Goal: Task Accomplishment & Management: Use online tool/utility

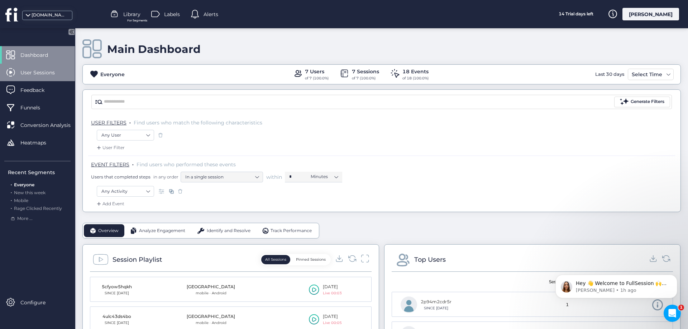
click at [41, 69] on span "User Sessions" at bounding box center [42, 73] width 45 height 8
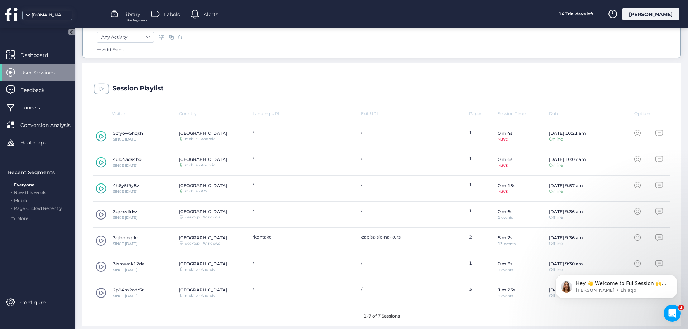
scroll to position [155, 0]
click at [101, 240] on span at bounding box center [101, 240] width 11 height 11
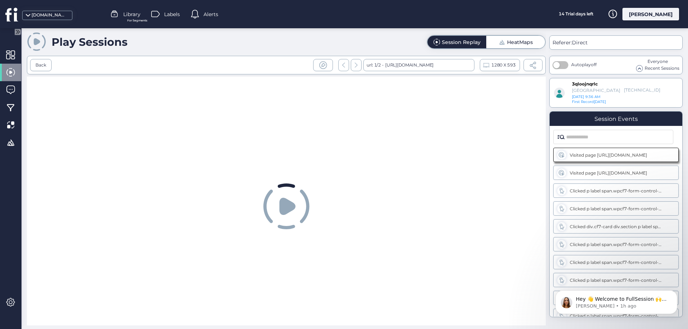
click at [288, 206] on icon at bounding box center [287, 206] width 16 height 17
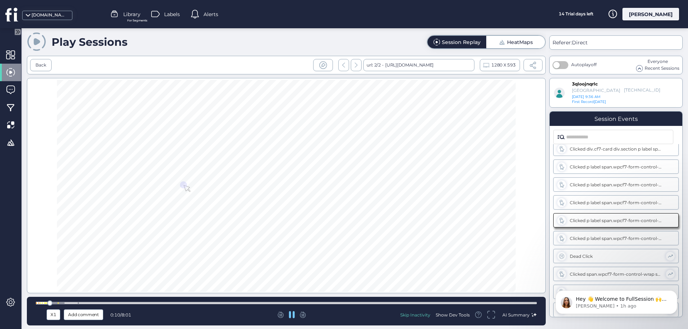
scroll to position [78, 0]
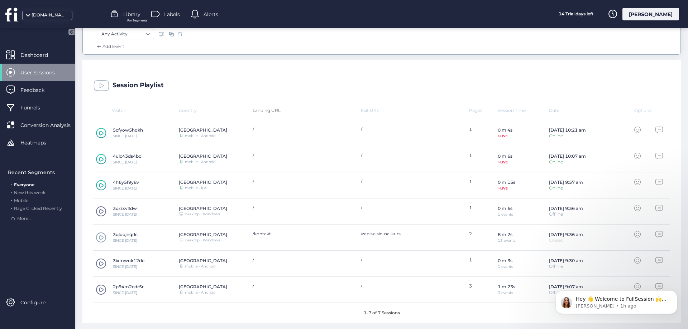
scroll to position [159, 0]
click at [102, 211] on span at bounding box center [101, 210] width 11 height 11
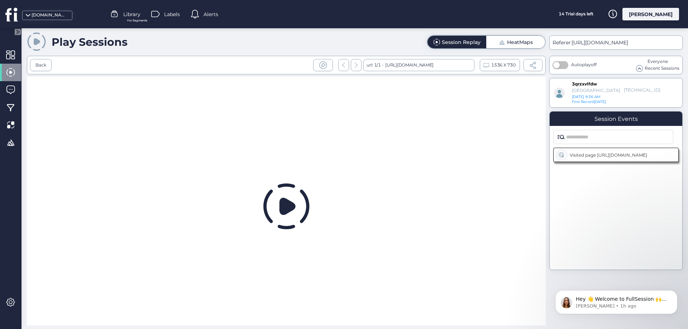
click at [287, 208] on icon at bounding box center [287, 206] width 16 height 17
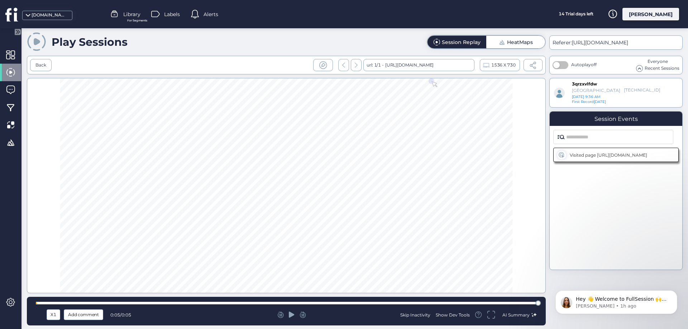
click at [492, 303] on div at bounding box center [286, 303] width 501 height 3
click at [288, 315] on div at bounding box center [291, 315] width 163 height 7
click at [290, 315] on icon at bounding box center [292, 315] width 6 height 6
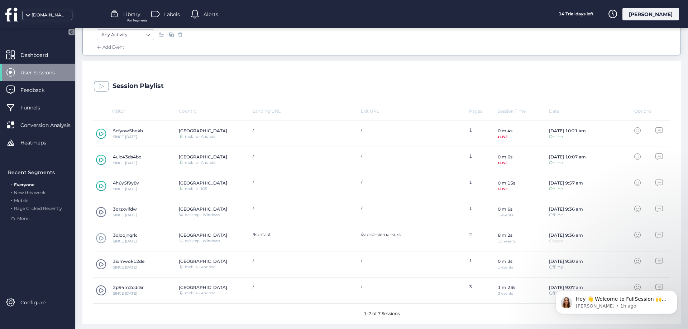
scroll to position [159, 0]
click at [102, 289] on span at bounding box center [101, 289] width 11 height 11
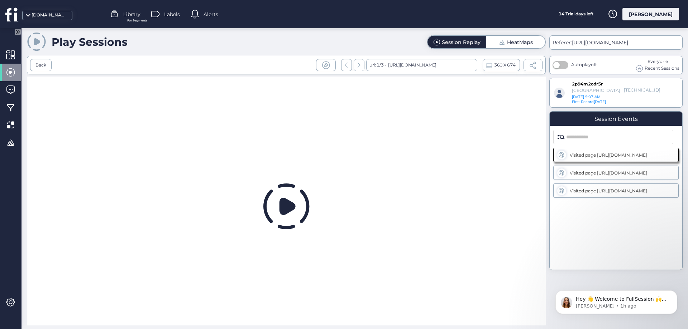
click at [286, 203] on icon at bounding box center [287, 206] width 16 height 17
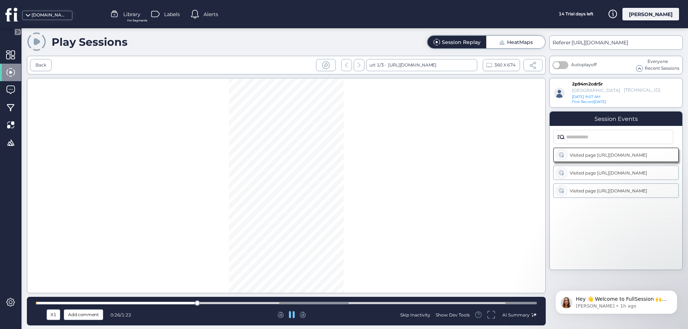
click at [223, 303] on div at bounding box center [286, 303] width 501 height 3
click at [253, 305] on div at bounding box center [286, 303] width 501 height 5
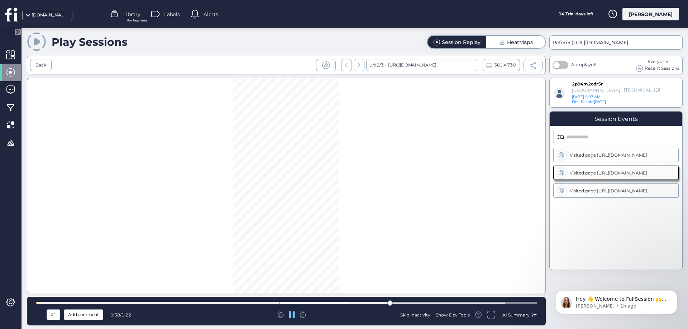
click at [409, 303] on div at bounding box center [286, 303] width 501 height 3
click at [449, 303] on div at bounding box center [286, 303] width 501 height 3
click at [486, 305] on div at bounding box center [286, 303] width 501 height 5
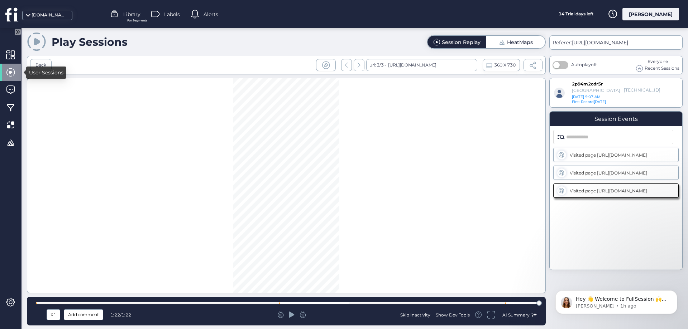
click at [8, 71] on span at bounding box center [10, 72] width 9 height 9
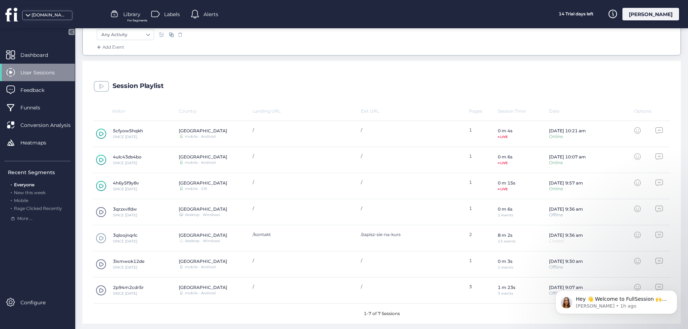
scroll to position [159, 0]
click at [103, 264] on span at bounding box center [101, 262] width 11 height 11
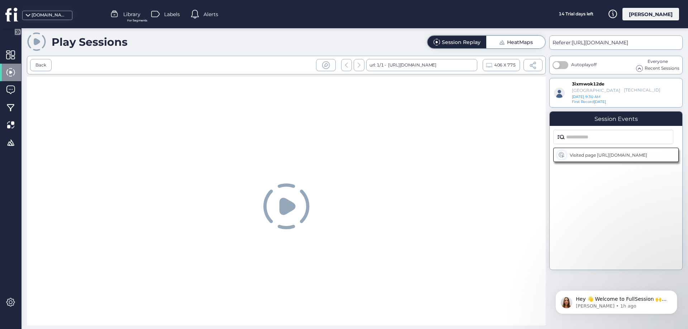
click at [294, 209] on icon at bounding box center [287, 206] width 16 height 17
click at [286, 205] on icon at bounding box center [287, 206] width 16 height 17
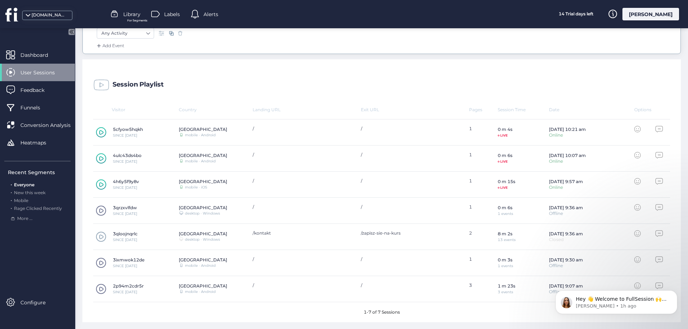
scroll to position [159, 0]
click at [100, 209] on span at bounding box center [101, 210] width 11 height 11
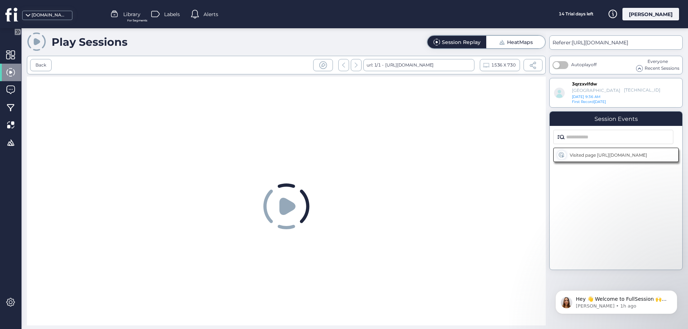
click at [285, 204] on icon at bounding box center [287, 206] width 16 height 17
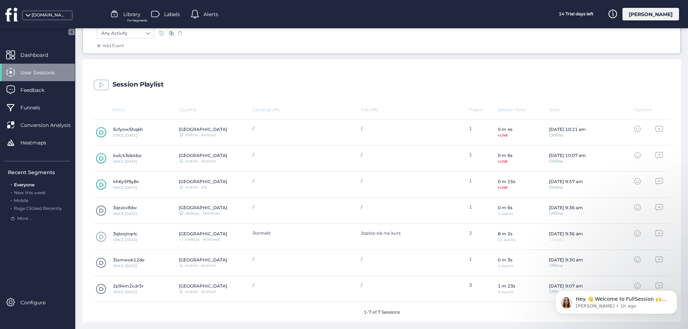
scroll to position [159, 0]
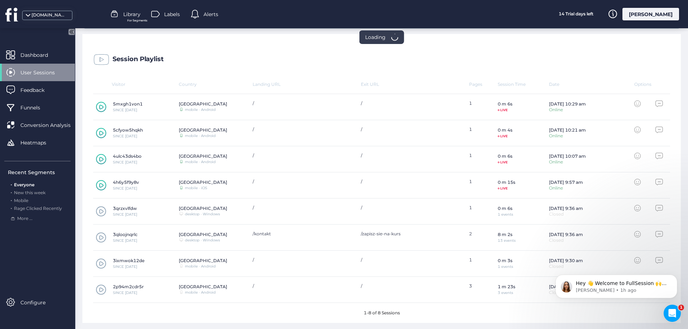
scroll to position [185, 0]
click at [101, 184] on icon at bounding box center [101, 184] width 10 height 11
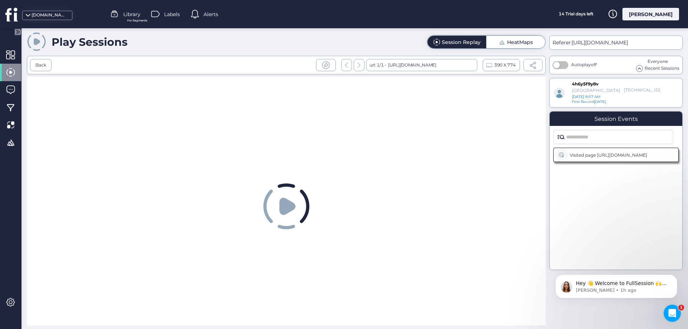
click at [283, 208] on icon at bounding box center [287, 206] width 16 height 17
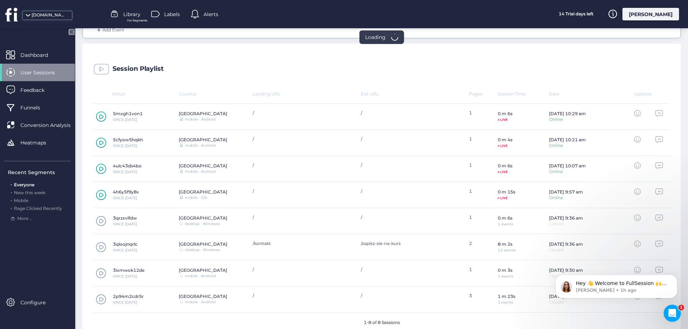
scroll to position [185, 0]
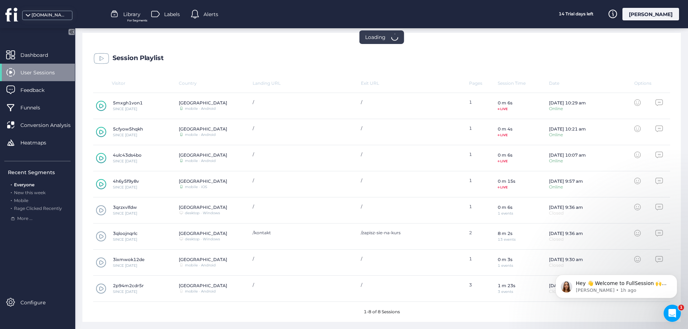
click at [101, 159] on icon at bounding box center [101, 158] width 10 height 11
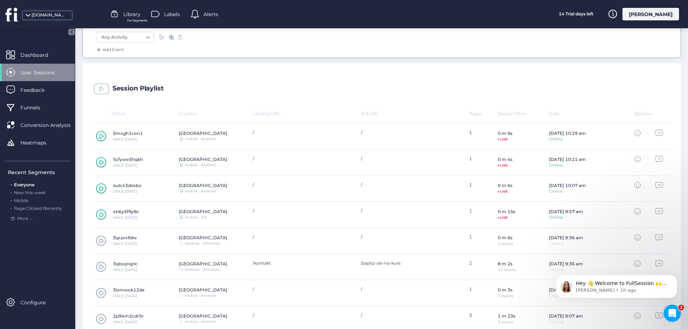
scroll to position [155, 0]
click at [103, 135] on icon at bounding box center [101, 136] width 10 height 11
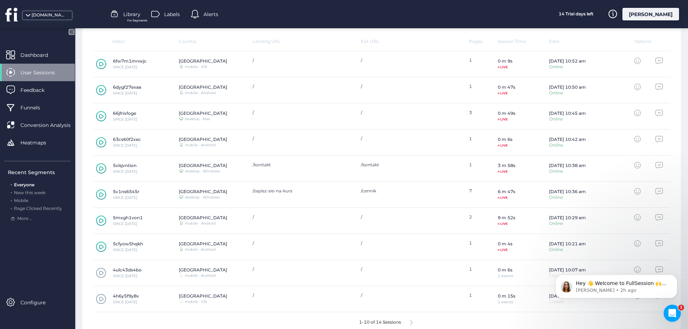
scroll to position [237, 0]
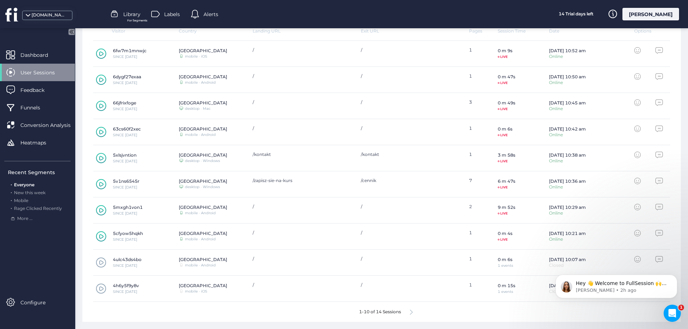
click at [99, 185] on icon at bounding box center [101, 184] width 10 height 11
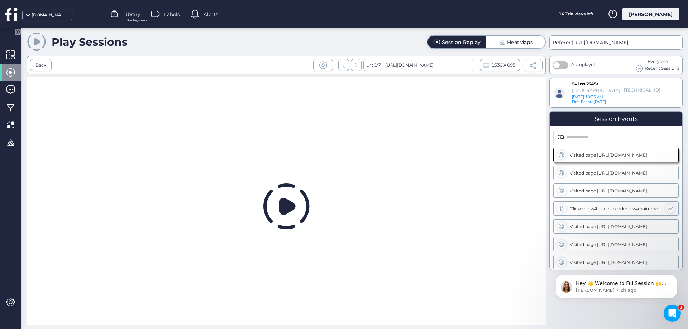
click at [288, 207] on icon at bounding box center [287, 206] width 16 height 17
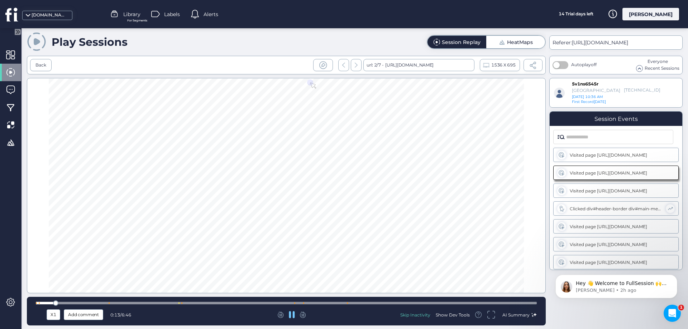
click at [290, 318] on icon at bounding box center [292, 315] width 6 height 7
click at [287, 312] on div at bounding box center [291, 315] width 163 height 7
click at [290, 313] on icon at bounding box center [292, 315] width 6 height 6
click at [100, 304] on div at bounding box center [286, 303] width 501 height 3
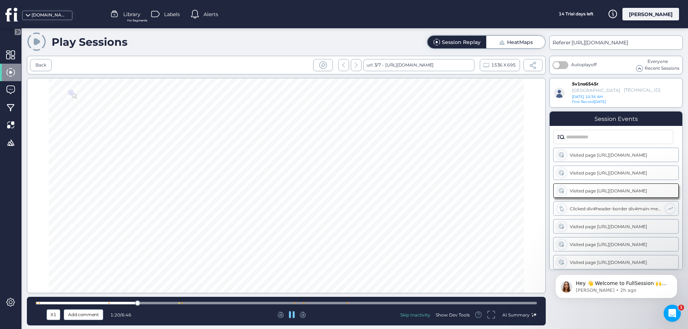
click at [150, 304] on div at bounding box center [286, 303] width 501 height 3
click at [165, 302] on div at bounding box center [286, 303] width 501 height 3
click at [285, 305] on div at bounding box center [286, 303] width 501 height 5
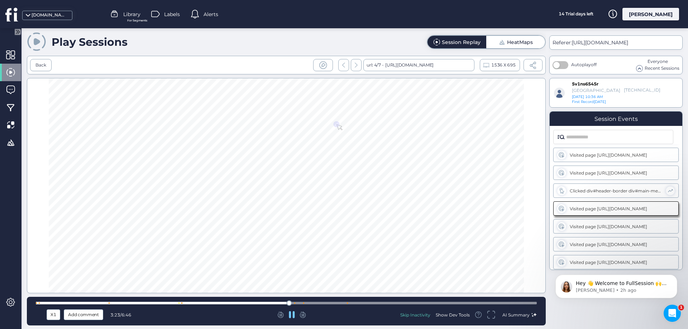
click at [268, 305] on div at bounding box center [286, 303] width 501 height 5
click at [285, 304] on div at bounding box center [286, 303] width 501 height 3
click at [382, 302] on div at bounding box center [286, 303] width 501 height 5
click at [398, 302] on div at bounding box center [286, 303] width 501 height 5
click at [408, 302] on div at bounding box center [286, 303] width 501 height 5
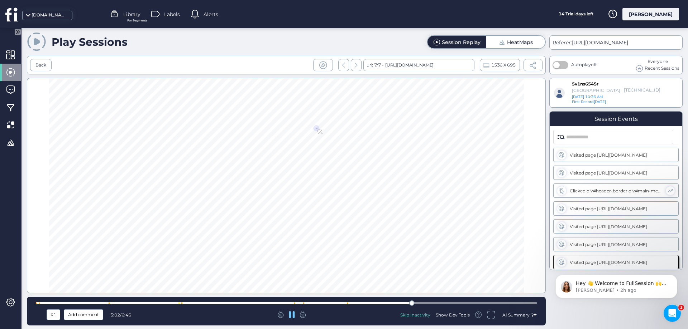
click at [420, 302] on div at bounding box center [286, 303] width 501 height 3
click at [435, 302] on div at bounding box center [286, 303] width 501 height 5
click at [447, 302] on div at bounding box center [286, 303] width 501 height 5
click at [465, 302] on div at bounding box center [286, 303] width 501 height 5
click at [482, 304] on div at bounding box center [286, 303] width 501 height 3
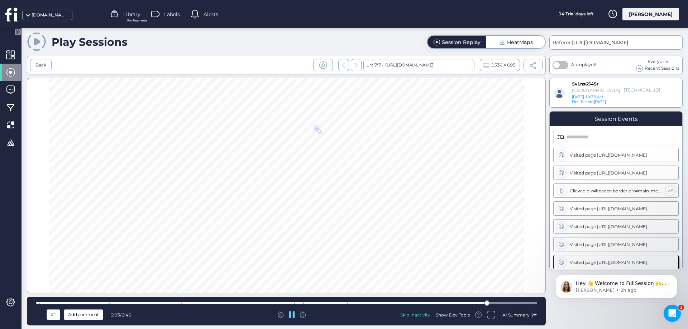
click at [497, 303] on div at bounding box center [286, 303] width 501 height 3
click at [511, 303] on div at bounding box center [286, 303] width 501 height 3
click at [524, 303] on div at bounding box center [286, 303] width 501 height 3
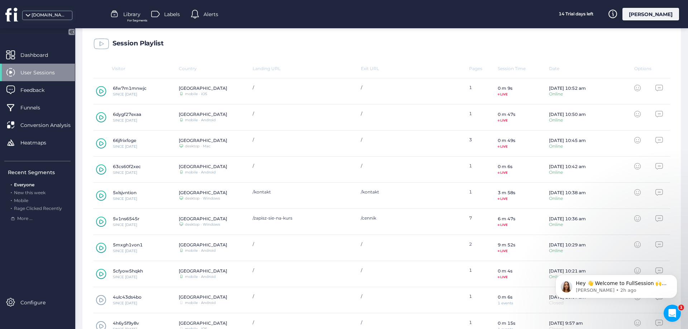
scroll to position [198, 0]
click at [101, 146] on icon at bounding box center [101, 144] width 10 height 11
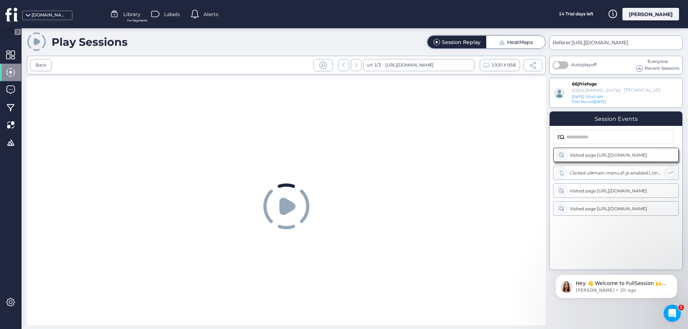
click at [284, 207] on icon at bounding box center [287, 206] width 16 height 17
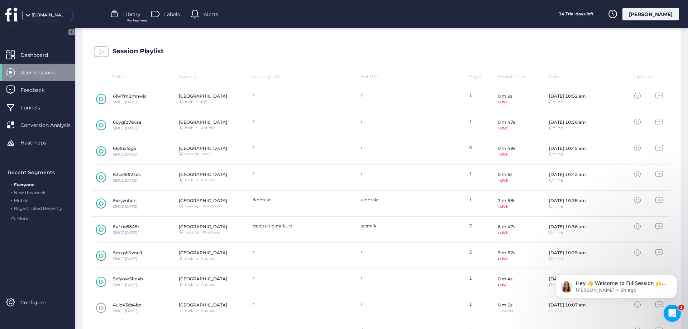
scroll to position [193, 0]
click at [103, 150] on icon at bounding box center [101, 150] width 4 height 5
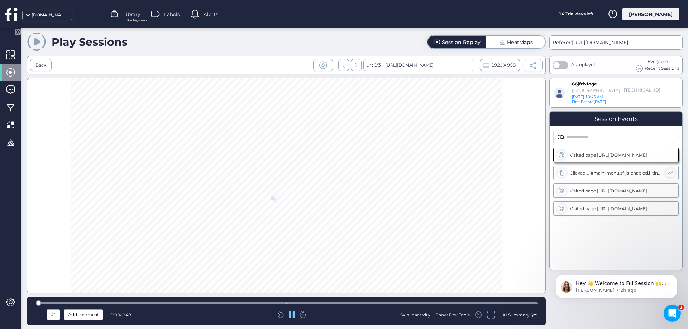
click at [288, 205] on div at bounding box center [286, 186] width 519 height 216
click at [674, 276] on icon "Dismiss notification" at bounding box center [675, 277] width 4 height 4
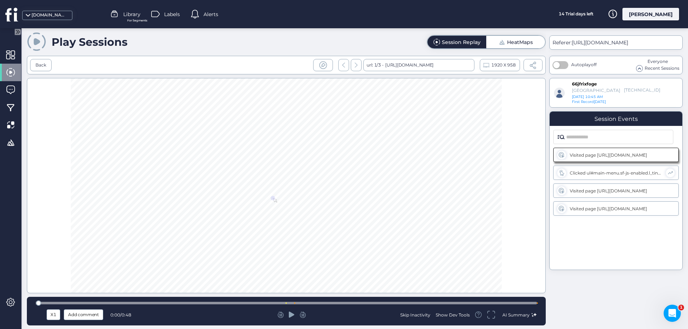
click at [288, 314] on div at bounding box center [291, 315] width 163 height 7
click at [290, 315] on icon at bounding box center [292, 315] width 6 height 6
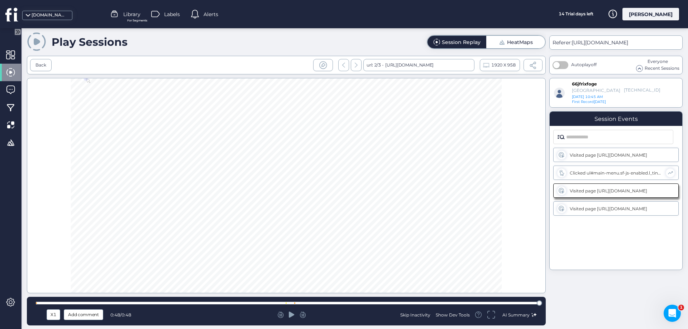
click at [290, 314] on icon at bounding box center [292, 315] width 6 height 6
click at [612, 204] on div "Visited page https://katarina.pl/?gad_source=1&gad_campaignid=22971813552&gbrai…" at bounding box center [615, 209] width 125 height 14
click at [293, 318] on icon at bounding box center [292, 315] width 6 height 7
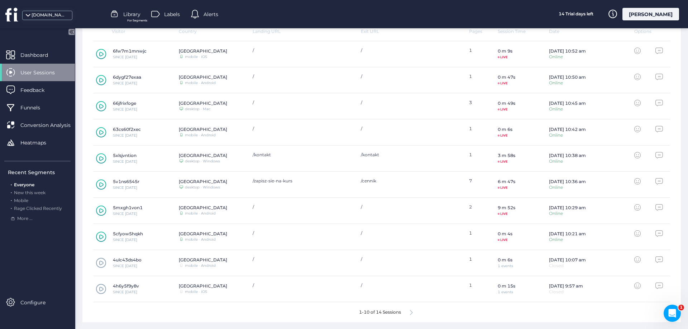
scroll to position [237, 0]
click at [412, 311] on icon at bounding box center [411, 312] width 3 height 5
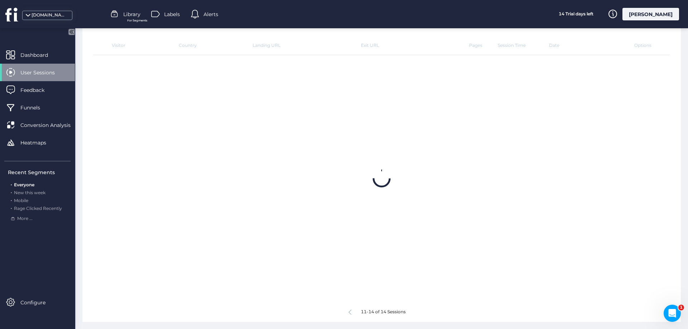
scroll to position [80, 0]
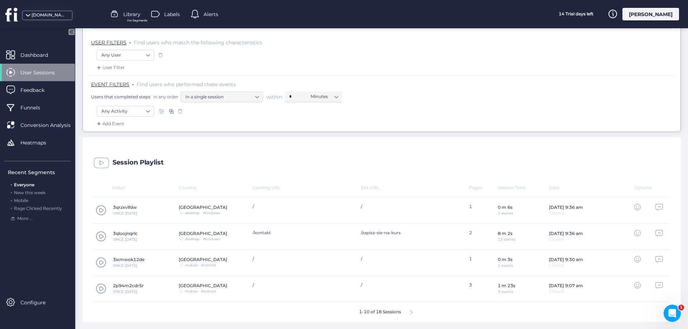
click at [414, 312] on div "1-10 of 18 Sessions" at bounding box center [381, 312] width 577 height 20
click at [412, 312] on icon at bounding box center [411, 312] width 3 height 5
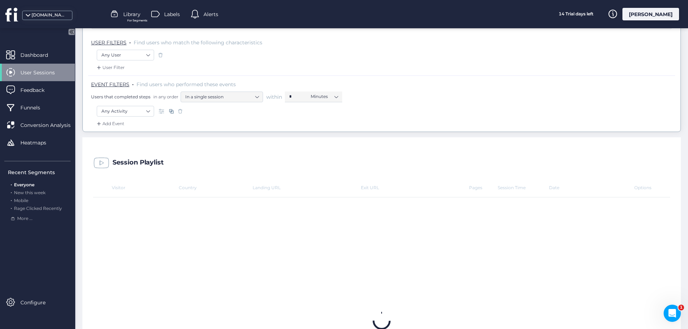
scroll to position [0, 0]
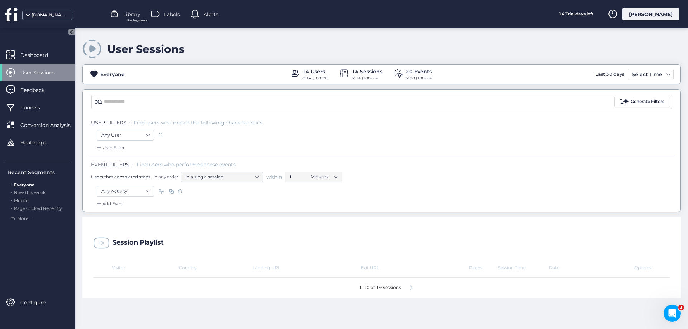
click at [413, 288] on icon at bounding box center [411, 288] width 3 height 5
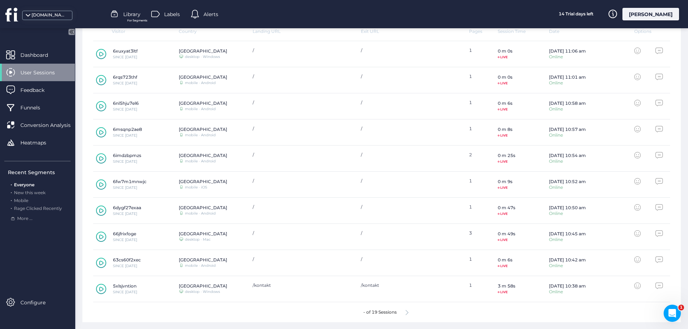
scroll to position [237, 0]
click at [412, 310] on div at bounding box center [411, 311] width 3 height 5
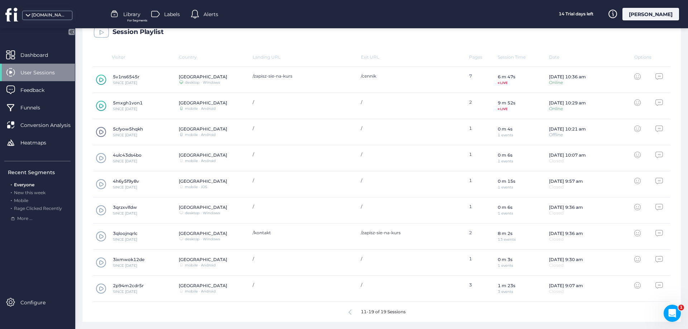
scroll to position [211, 0]
click at [101, 80] on icon at bounding box center [101, 79] width 10 height 11
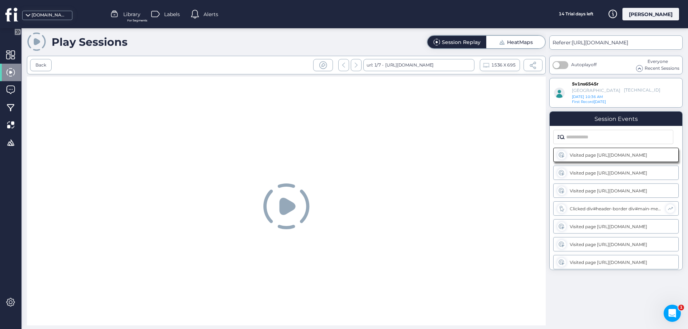
click at [287, 208] on icon at bounding box center [287, 206] width 16 height 17
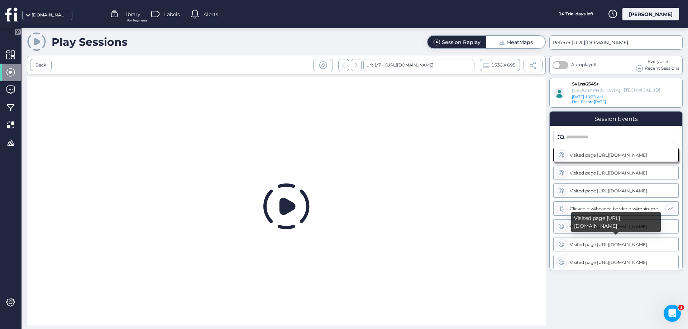
click at [617, 242] on div "Visited page https://katarina.pl/ref/" at bounding box center [615, 244] width 93 height 5
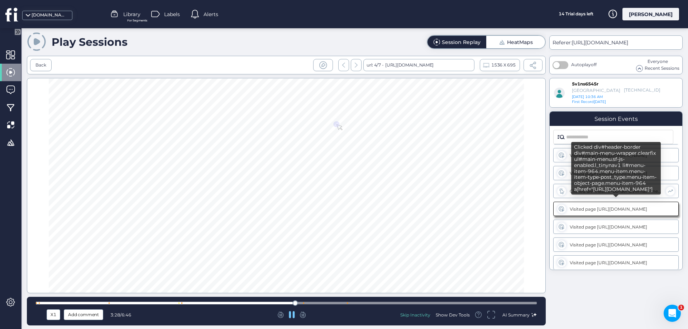
scroll to position [18, 0]
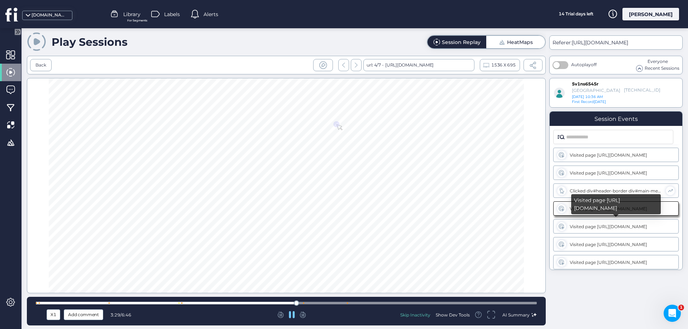
click at [627, 227] on div "Visited page https://katarina.pl/ref/" at bounding box center [615, 226] width 93 height 5
click at [582, 226] on div "Visited page https://katarina.pl/ref/" at bounding box center [615, 226] width 93 height 5
click at [599, 242] on div "Visited page https://katarina.pl/lektorzy-jezyka-niemieckiego/" at bounding box center [615, 244] width 93 height 5
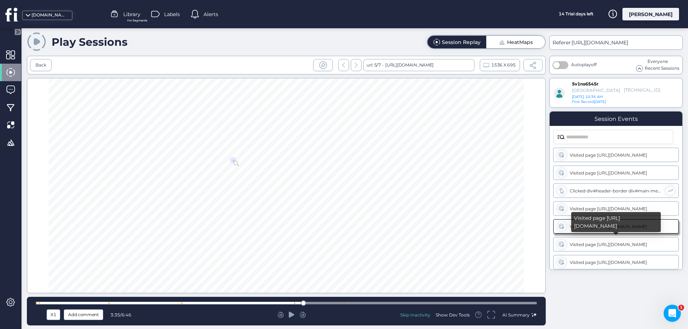
click at [596, 244] on div "Visited page https://katarina.pl/lektorzy-jezyka-niemieckiego/" at bounding box center [615, 244] width 93 height 5
click at [287, 314] on div at bounding box center [291, 315] width 163 height 7
click at [289, 316] on icon at bounding box center [292, 315] width 6 height 6
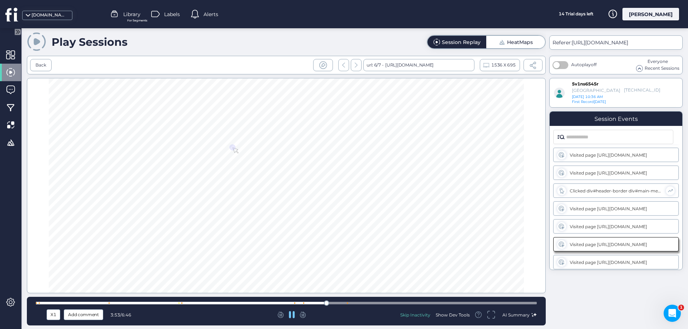
click at [338, 304] on div at bounding box center [286, 303] width 501 height 3
click at [391, 302] on div at bounding box center [286, 303] width 501 height 5
click at [414, 301] on div at bounding box center [286, 303] width 501 height 5
click at [447, 304] on div at bounding box center [286, 303] width 501 height 3
click at [475, 303] on div at bounding box center [286, 303] width 501 height 3
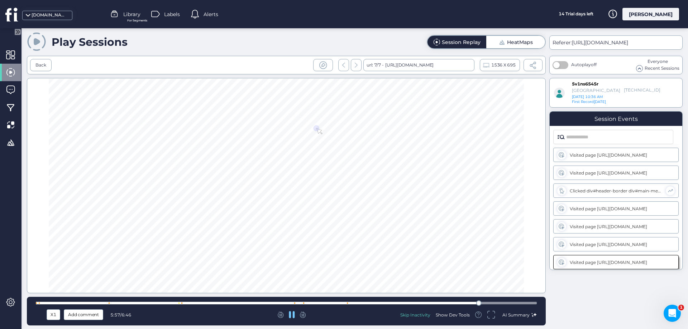
click at [500, 302] on div at bounding box center [286, 303] width 501 height 5
click at [519, 303] on div at bounding box center [286, 303] width 501 height 3
click at [9, 55] on span at bounding box center [10, 54] width 9 height 9
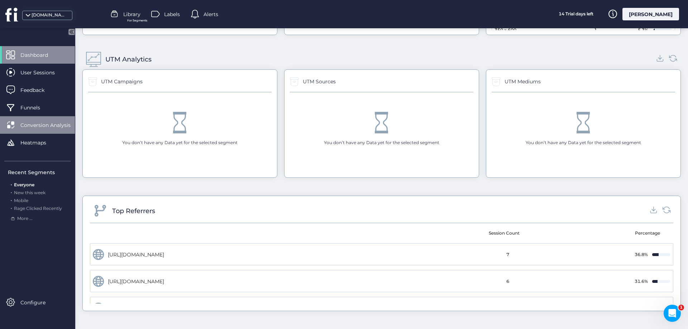
click at [39, 122] on span "Conversion Analysis" at bounding box center [50, 125] width 61 height 8
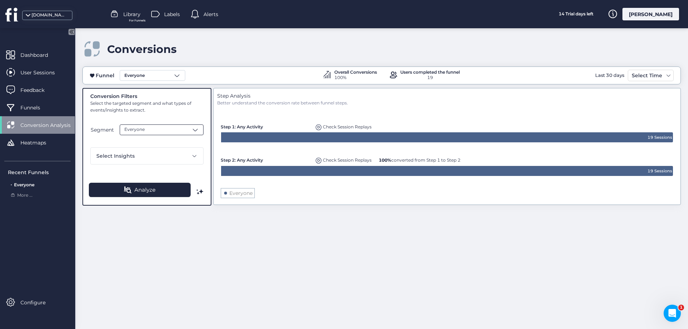
click at [158, 128] on div "Everyone" at bounding box center [162, 130] width 84 height 11
click at [188, 153] on div "Select Insights" at bounding box center [146, 156] width 113 height 17
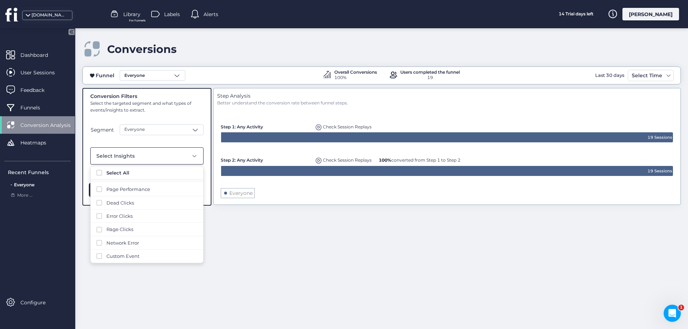
click at [188, 153] on div "Select Insights" at bounding box center [146, 156] width 113 height 17
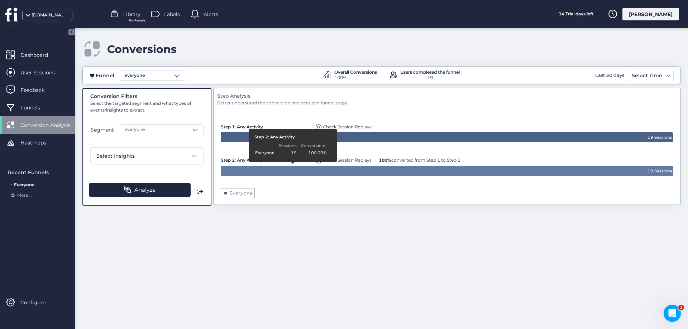
click at [287, 169] on icon at bounding box center [447, 171] width 452 height 11
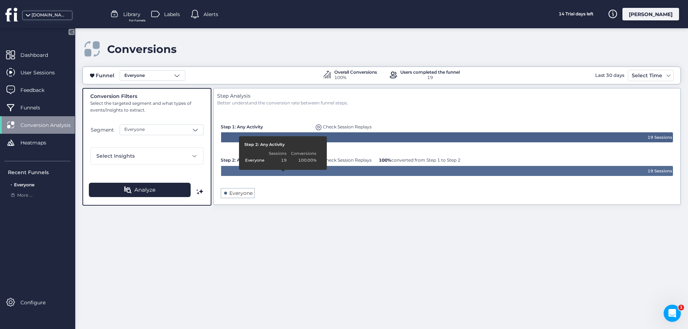
click at [237, 194] on text "Everyone" at bounding box center [240, 193] width 23 height 6
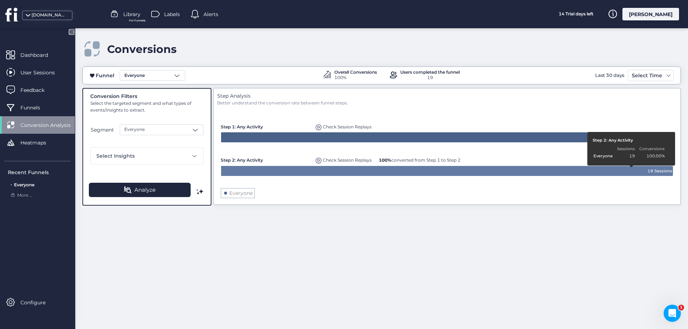
click at [649, 170] on text "19 Sessions" at bounding box center [659, 171] width 25 height 5
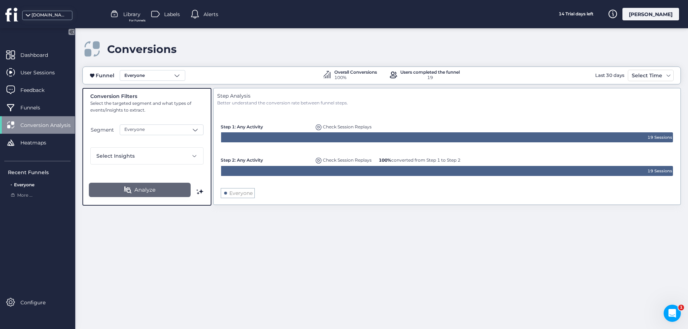
click at [143, 190] on span "Analyze" at bounding box center [144, 190] width 21 height 9
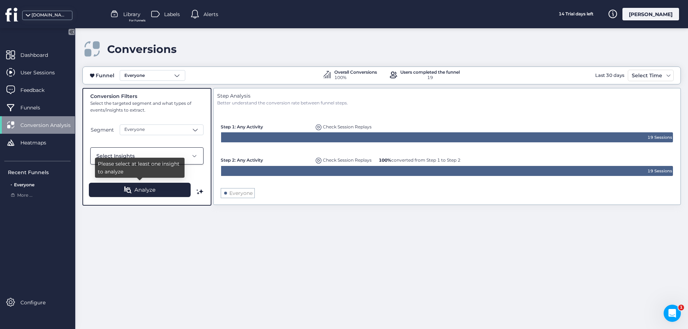
click at [171, 155] on div "Select Insights" at bounding box center [142, 156] width 92 height 8
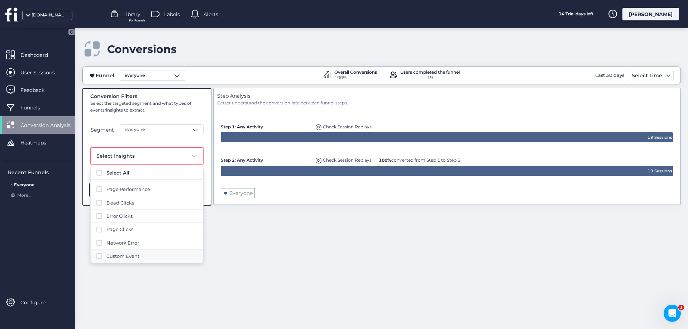
click at [118, 257] on span "Custom Event" at bounding box center [151, 256] width 91 height 7
click at [193, 155] on span at bounding box center [195, 156] width 6 height 6
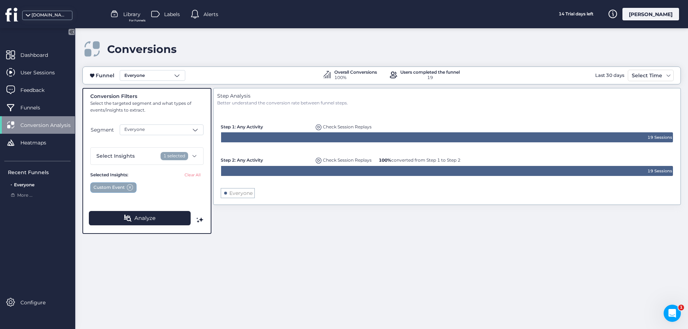
click at [129, 186] on span at bounding box center [130, 187] width 6 height 6
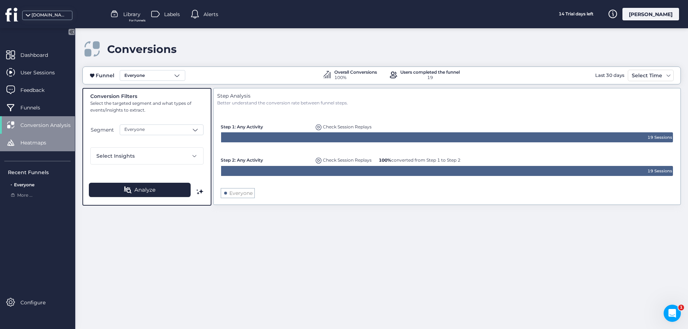
click at [32, 141] on span "Heatmaps" at bounding box center [38, 143] width 37 height 8
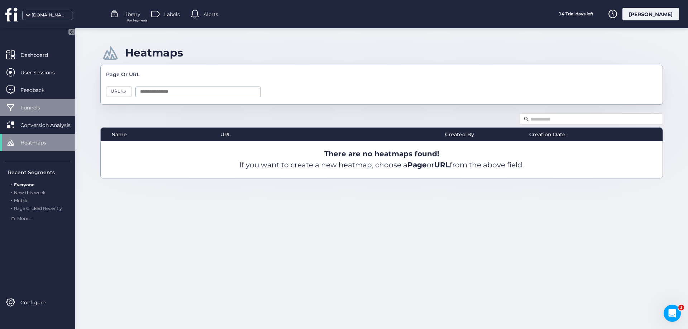
click at [32, 107] on span "Funnels" at bounding box center [35, 108] width 30 height 8
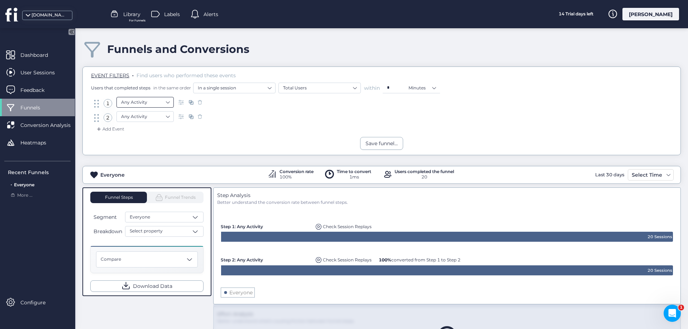
click at [159, 102] on nz-select-item "Any Activity" at bounding box center [145, 102] width 48 height 11
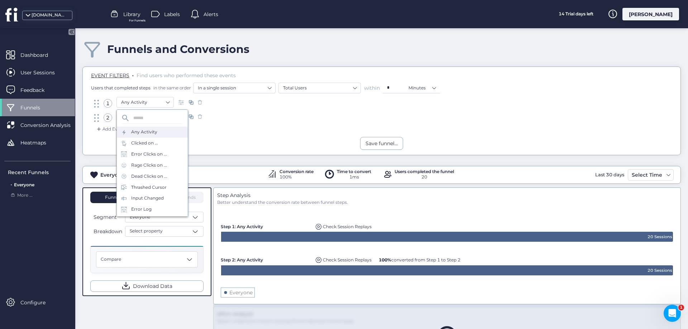
click at [226, 136] on div "Add Event" at bounding box center [381, 131] width 587 height 11
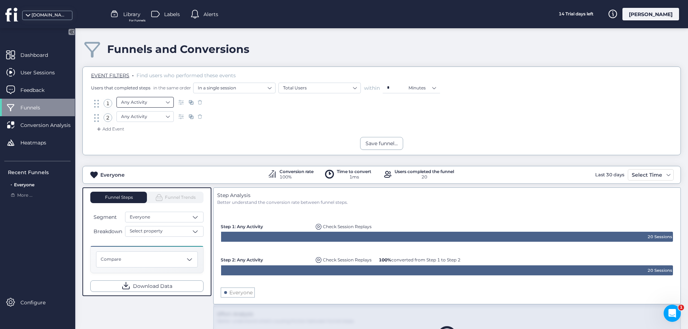
click at [160, 103] on nz-select-item "Any Activity" at bounding box center [145, 102] width 48 height 11
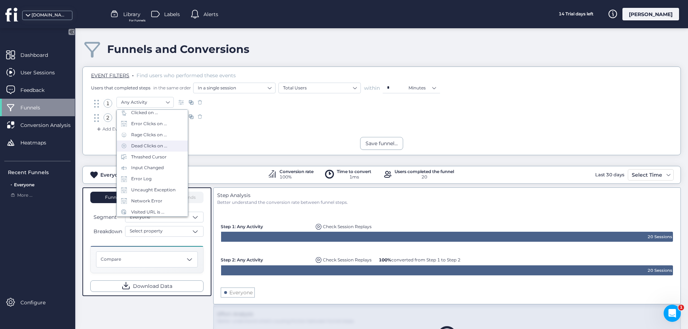
scroll to position [32, 0]
click at [251, 133] on div "Add Event" at bounding box center [381, 131] width 587 height 11
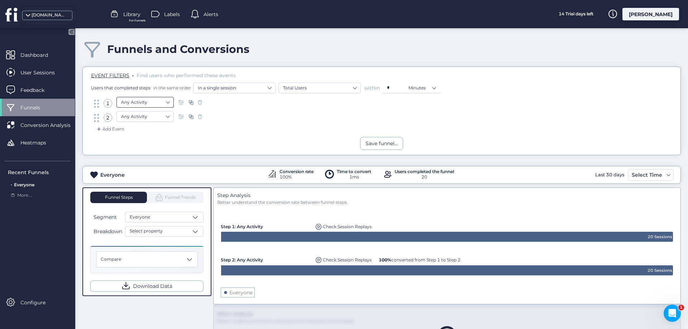
click at [157, 104] on nz-select-item "Any Activity" at bounding box center [145, 102] width 48 height 11
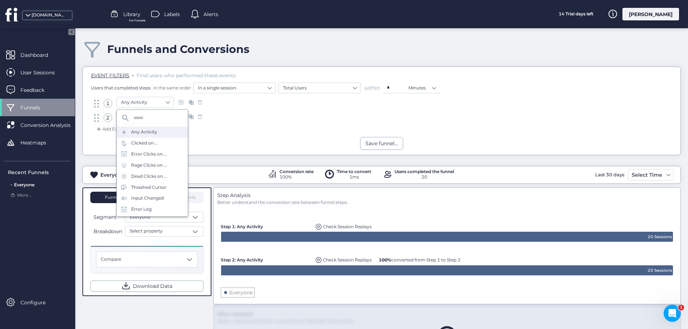
click at [255, 117] on div "2 Any Activity" at bounding box center [381, 118] width 578 height 14
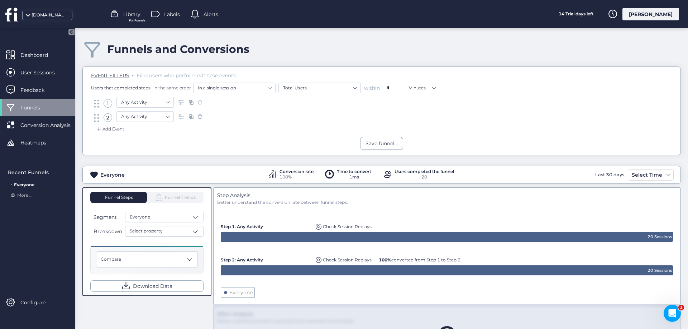
click at [110, 131] on div "Add Event" at bounding box center [109, 129] width 29 height 7
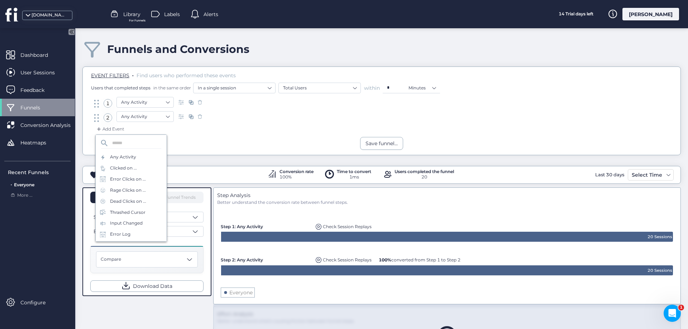
click at [205, 138] on div "Save funnel..." at bounding box center [381, 143] width 597 height 13
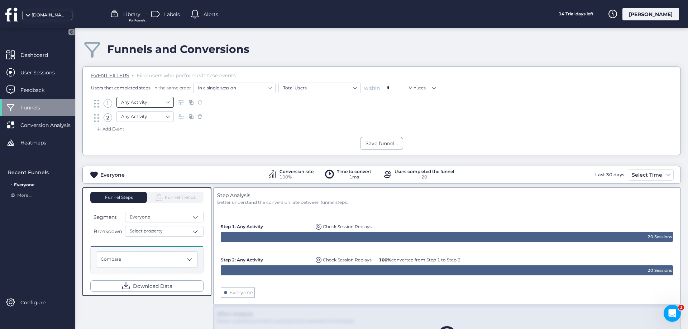
click at [169, 100] on nz-select-item "Any Activity" at bounding box center [145, 102] width 48 height 11
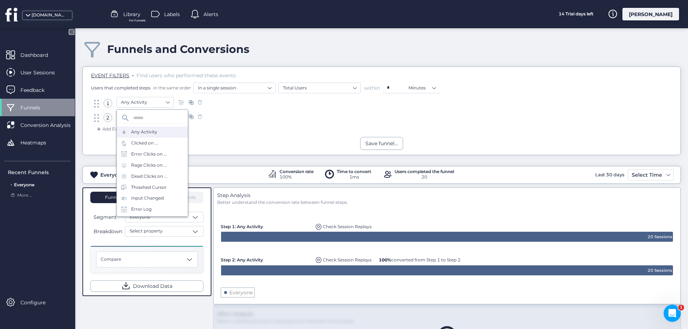
click at [147, 132] on div "Any Activity" at bounding box center [144, 132] width 26 height 7
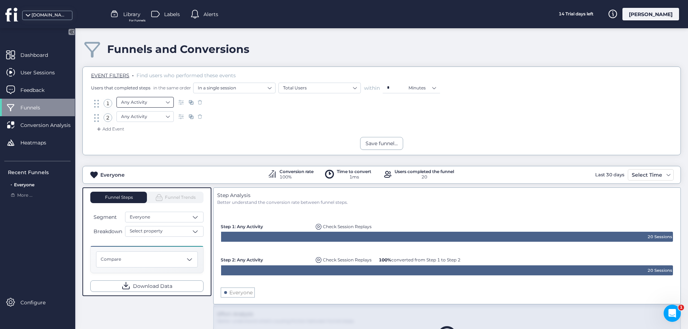
click at [150, 102] on nz-select-item "Any Activity" at bounding box center [145, 102] width 48 height 11
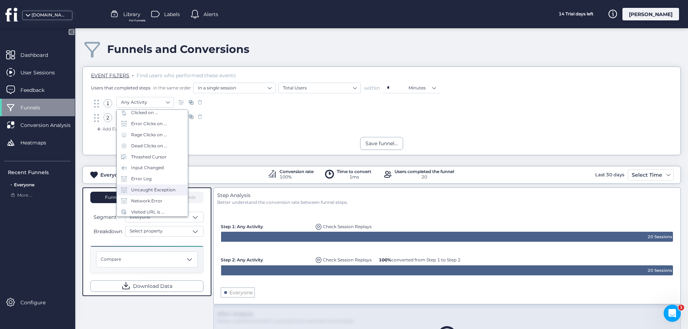
scroll to position [32, 0]
click at [150, 210] on div "Visited URL is ..." at bounding box center [147, 211] width 33 height 7
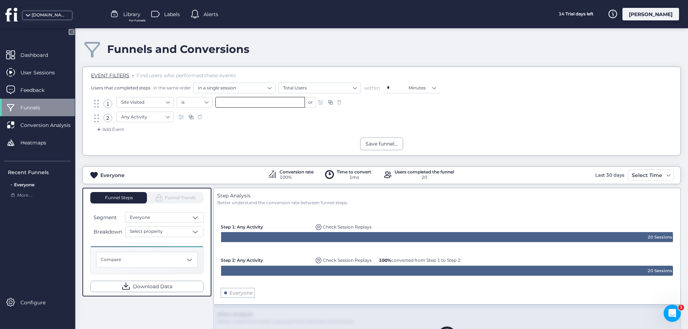
click at [252, 103] on input "text" at bounding box center [260, 102] width 90 height 11
click at [249, 139] on span "/zapisz-sie-na-kurs" at bounding box center [240, 139] width 40 height 8
type input "**********"
click at [154, 116] on nz-select-item "Any Activity" at bounding box center [145, 117] width 48 height 11
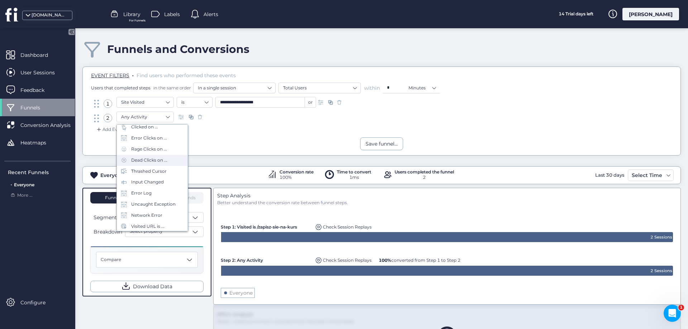
scroll to position [32, 0]
click at [147, 225] on div "Visited URL is ..." at bounding box center [147, 226] width 33 height 7
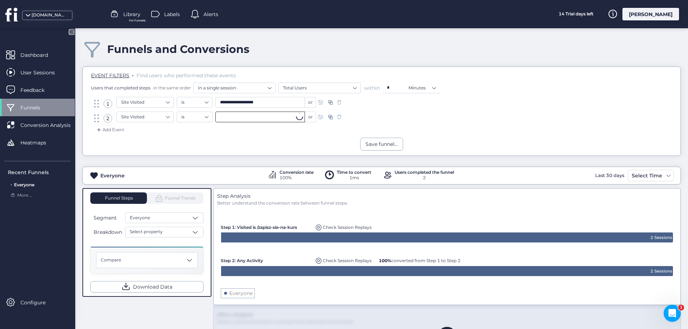
click at [272, 117] on input "text" at bounding box center [260, 117] width 90 height 11
click at [334, 138] on div "Save funnel..." at bounding box center [381, 144] width 597 height 13
click at [158, 120] on nz-select-item "Site Visited" at bounding box center [145, 117] width 48 height 11
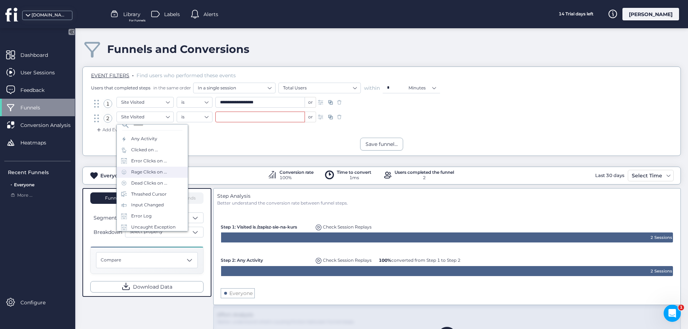
scroll to position [0, 0]
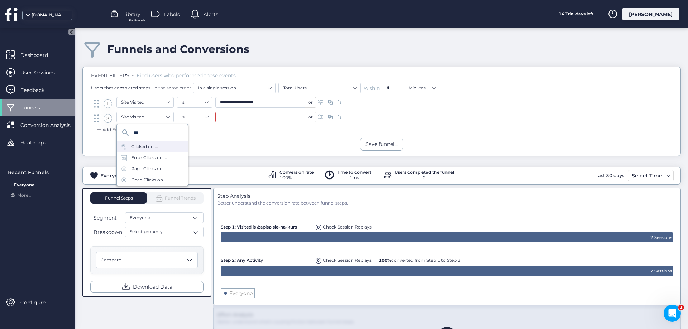
type input "***"
click at [150, 148] on div "Clicked on ..." at bounding box center [144, 147] width 27 height 7
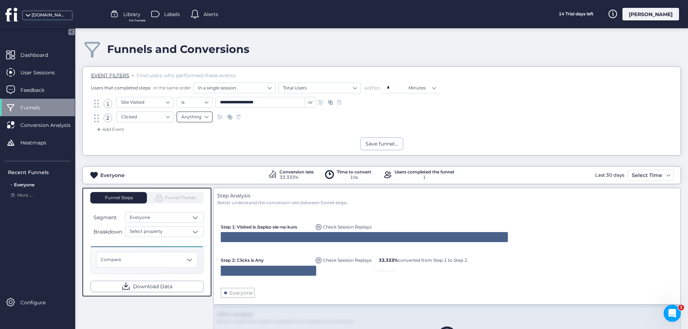
click at [199, 115] on nz-select-item "Anything" at bounding box center [194, 117] width 27 height 11
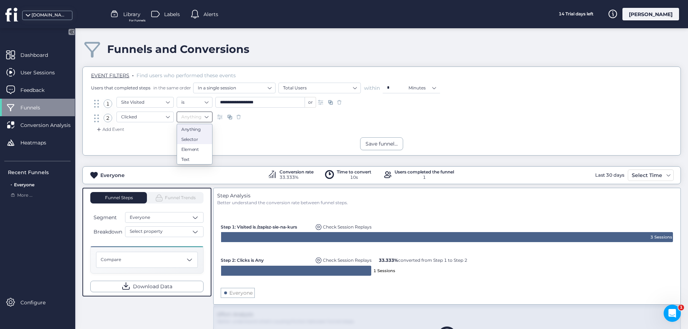
click at [195, 139] on div "Selector" at bounding box center [194, 139] width 27 height 5
click at [288, 119] on input "text" at bounding box center [299, 117] width 90 height 11
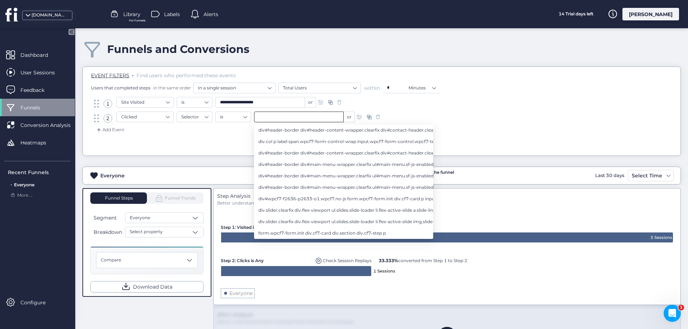
paste input "**********"
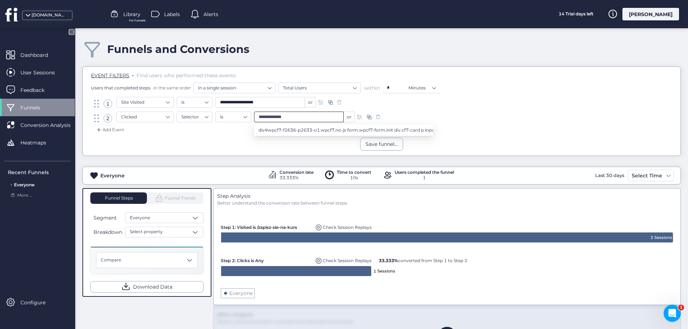
click at [303, 119] on input "**********" at bounding box center [299, 117] width 90 height 11
type input "**********"
click at [428, 107] on div "**********" at bounding box center [381, 104] width 578 height 15
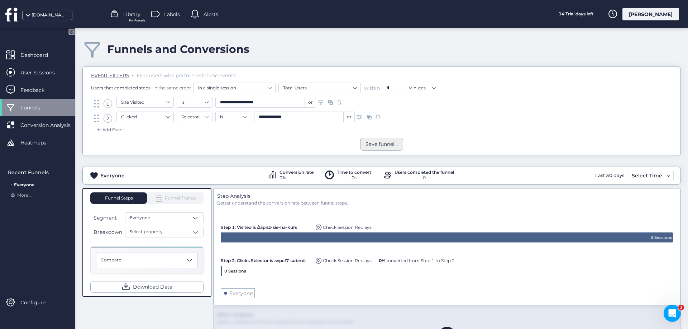
click at [382, 143] on div "Save funnel..." at bounding box center [381, 144] width 32 height 8
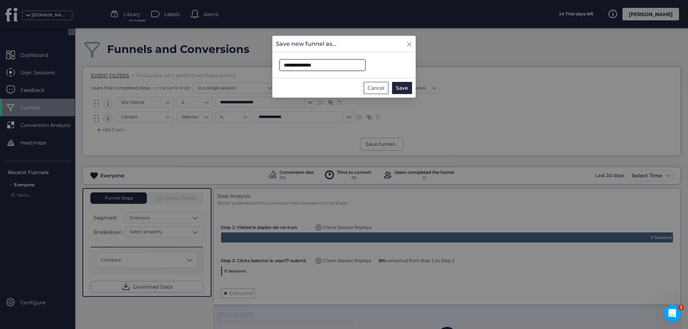
drag, startPoint x: 333, startPoint y: 66, endPoint x: 268, endPoint y: 64, distance: 64.8
click at [279, 64] on input "**********" at bounding box center [322, 64] width 86 height 11
click at [405, 87] on span "Save" at bounding box center [402, 88] width 12 height 8
type input "**********"
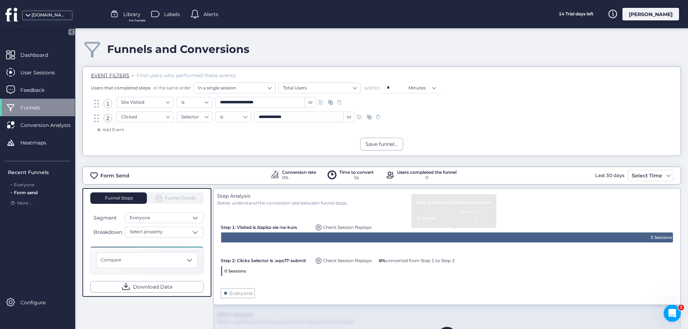
click at [38, 106] on span "Funnels" at bounding box center [35, 108] width 30 height 8
click at [576, 178] on div "Form Send Conversion rate 0% Time to convert 0s Users completed the funnel 0 La…" at bounding box center [381, 175] width 597 height 11
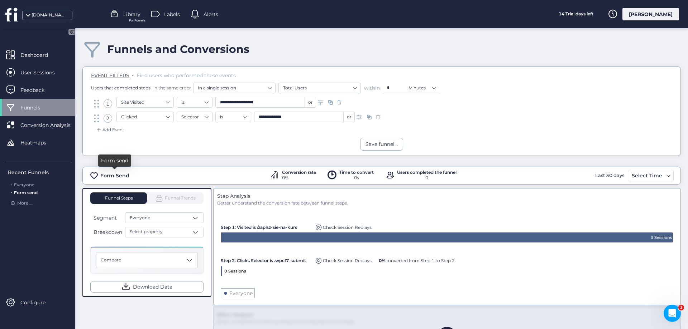
click at [118, 175] on div "Form Send" at bounding box center [114, 176] width 29 height 8
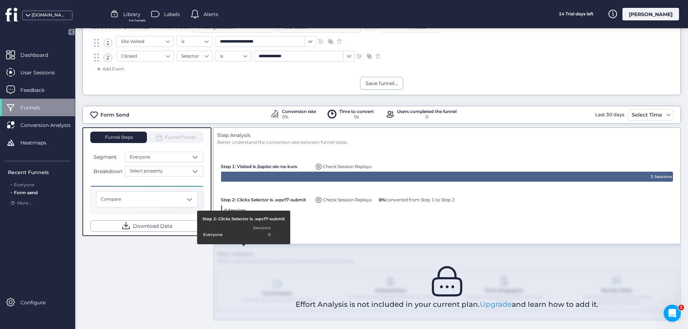
scroll to position [63, 0]
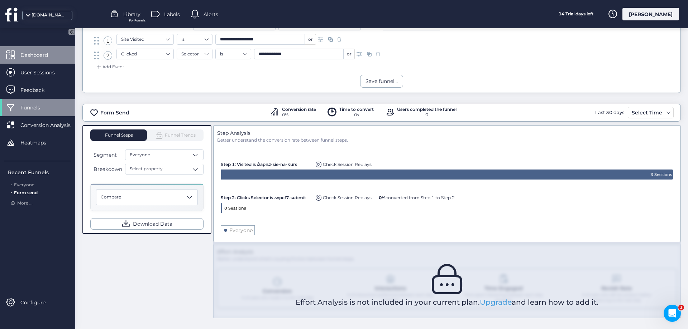
click at [42, 50] on div "Dashboard" at bounding box center [37, 55] width 75 height 18
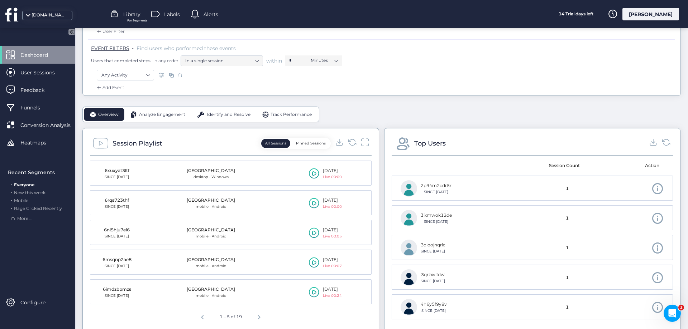
scroll to position [116, 0]
click at [34, 70] on span "User Sessions" at bounding box center [42, 73] width 45 height 8
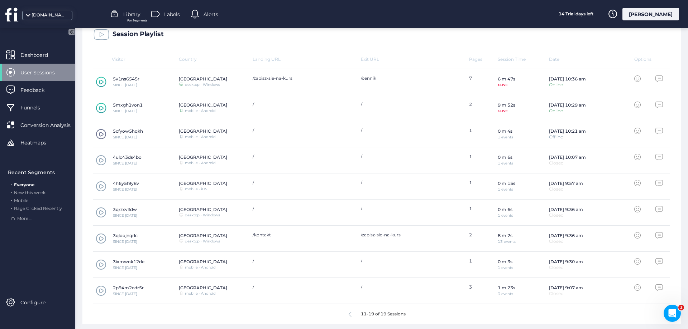
scroll to position [211, 0]
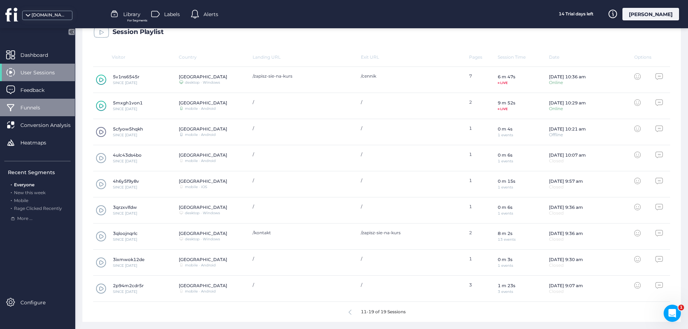
click at [28, 101] on div "Funnels" at bounding box center [37, 108] width 75 height 18
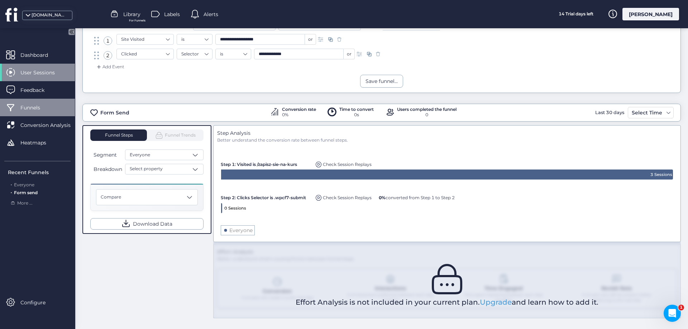
scroll to position [63, 0]
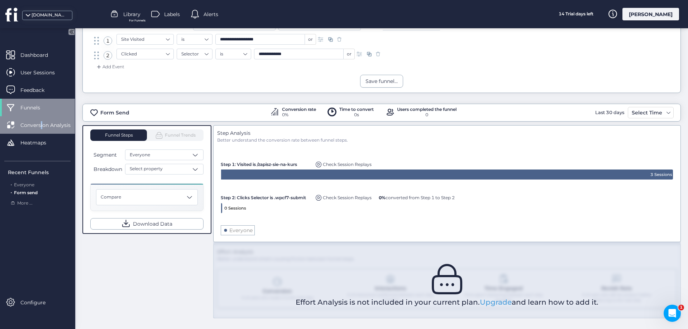
click at [42, 126] on span "Conversion Analysis" at bounding box center [50, 125] width 61 height 8
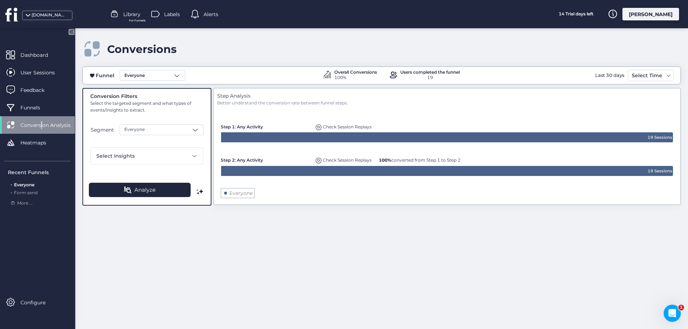
click at [261, 135] on icon at bounding box center [447, 137] width 452 height 11
click at [165, 73] on div "Everyone" at bounding box center [153, 75] width 66 height 11
click at [145, 114] on span "Form send" at bounding box center [136, 116] width 24 height 7
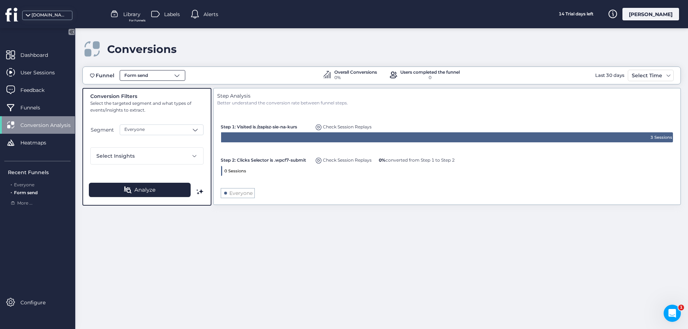
click at [167, 77] on div "Form send" at bounding box center [153, 75] width 66 height 11
click at [151, 104] on div "Everyone" at bounding box center [152, 103] width 57 height 7
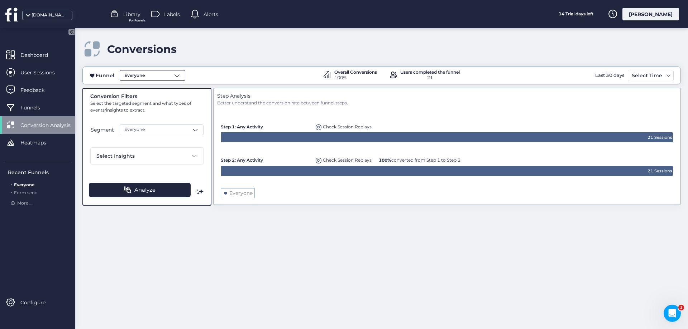
click at [144, 80] on div "Everyone" at bounding box center [153, 75] width 66 height 11
click at [151, 115] on div "Form send" at bounding box center [152, 116] width 57 height 7
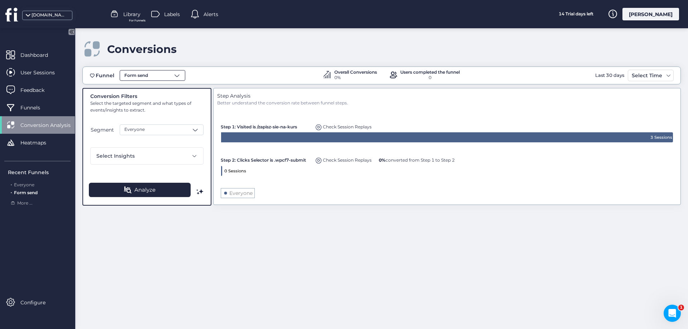
click at [144, 75] on span "Form send" at bounding box center [136, 75] width 24 height 7
click at [157, 103] on div "Everyone" at bounding box center [152, 103] width 57 height 7
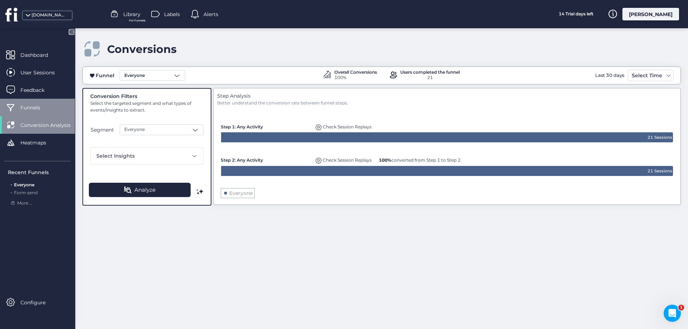
click at [33, 109] on span "Funnels" at bounding box center [35, 108] width 30 height 8
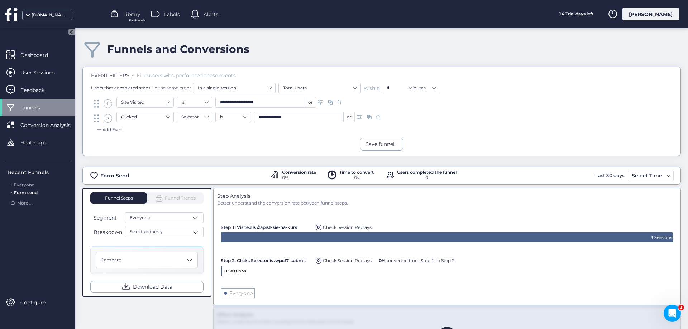
click at [127, 19] on div "For Funnels" at bounding box center [137, 20] width 28 height 5
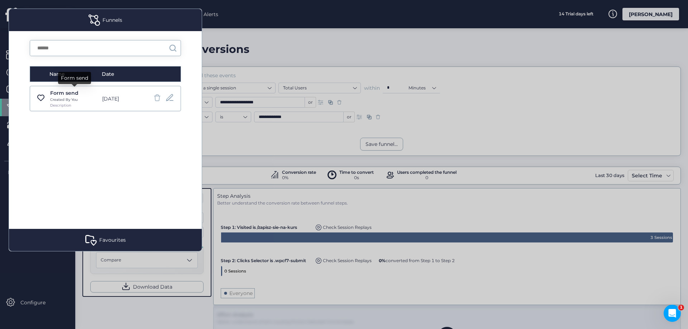
click at [81, 95] on div "Form send" at bounding box center [74, 93] width 48 height 8
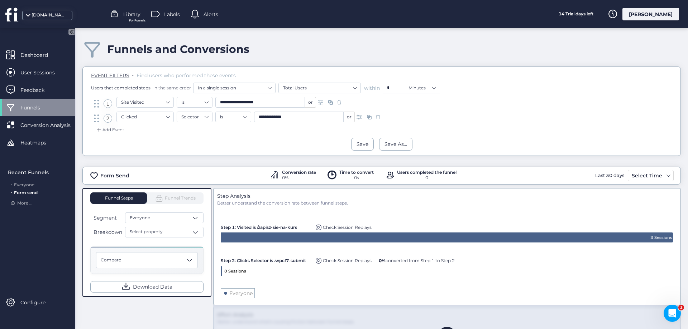
click at [131, 13] on span "Library" at bounding box center [131, 14] width 17 height 8
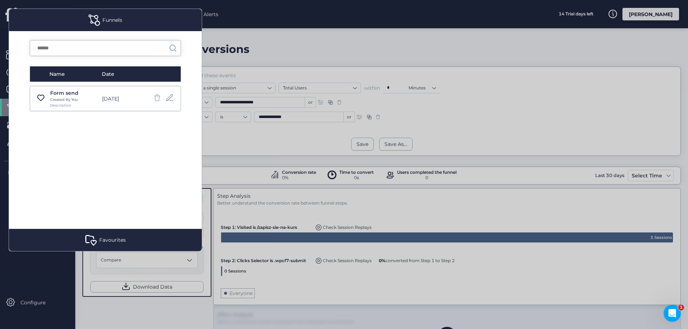
click at [425, 23] on div at bounding box center [344, 164] width 688 height 329
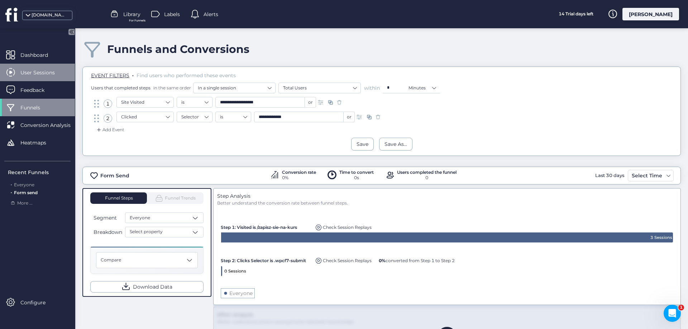
click at [31, 72] on span "User Sessions" at bounding box center [42, 73] width 45 height 8
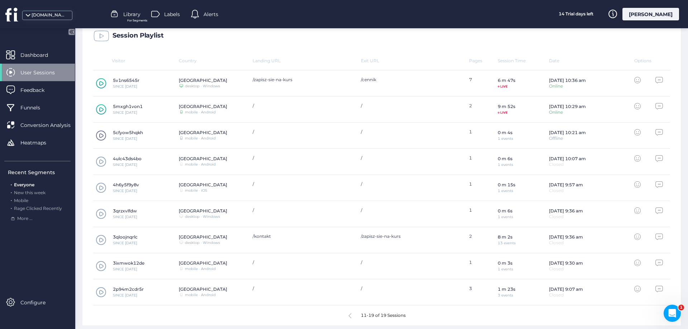
scroll to position [211, 0]
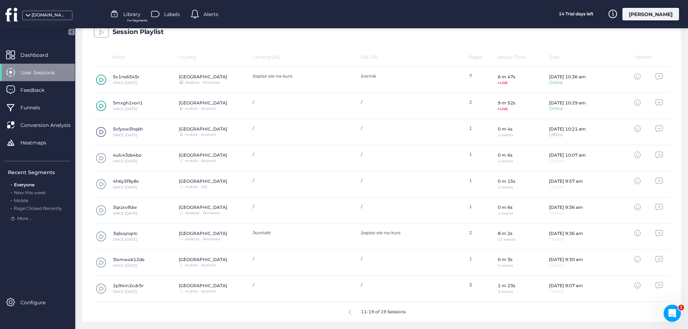
click at [101, 237] on span at bounding box center [101, 236] width 11 height 11
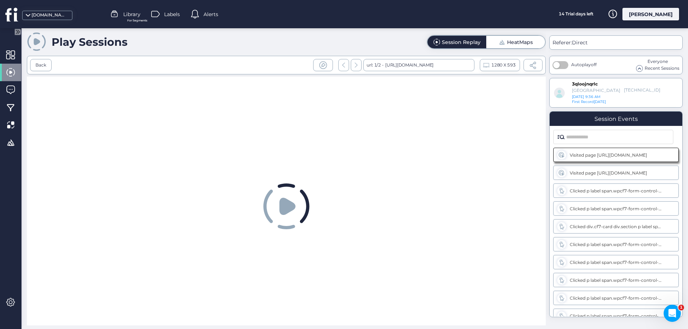
click at [287, 206] on icon at bounding box center [287, 206] width 16 height 17
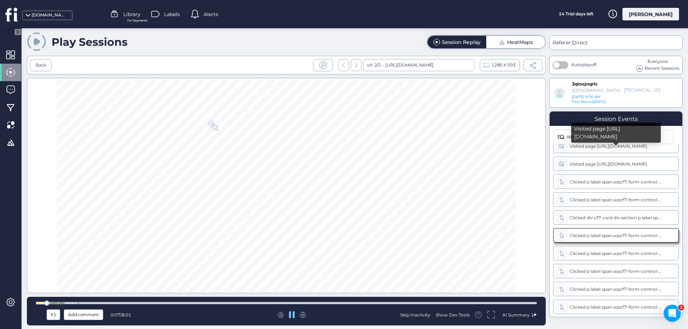
click at [568, 156] on div "Visited page https://katarina.pl/kontakt/ Visited page https://katarina.pl/zapi…" at bounding box center [615, 230] width 133 height 173
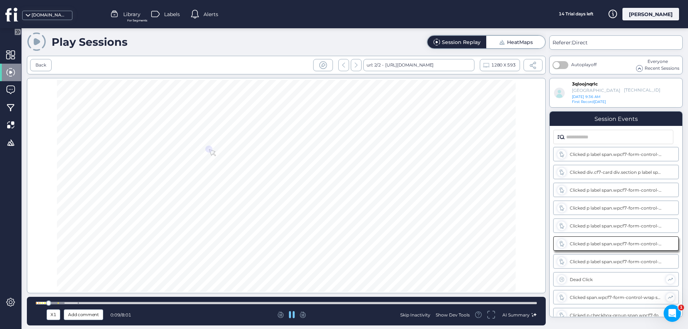
click at [596, 153] on div "Clicked p label span.wpcf7-form-control-wrap div.selector.focus.hover select.wp…" at bounding box center [615, 154] width 125 height 14
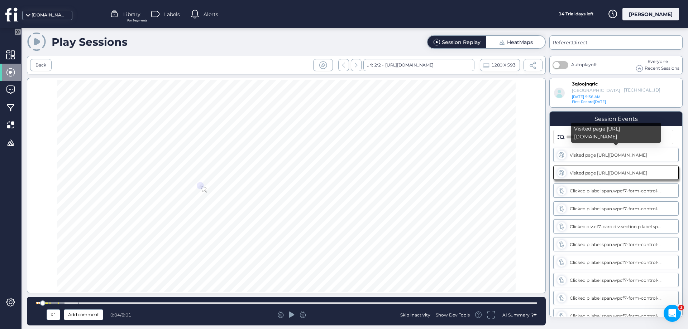
click at [567, 153] on div "Visited page https://katarina.pl/kontakt/" at bounding box center [615, 155] width 125 height 14
click at [44, 63] on div "Back" at bounding box center [40, 65] width 11 height 7
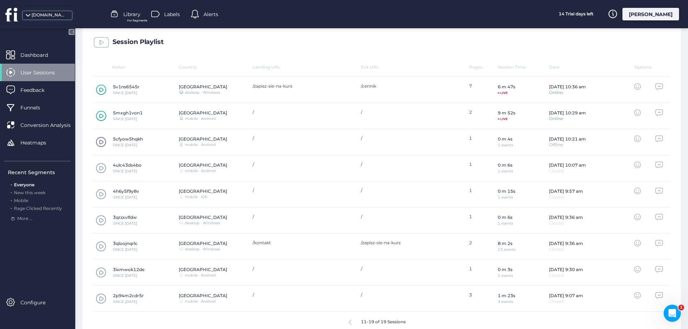
scroll to position [211, 0]
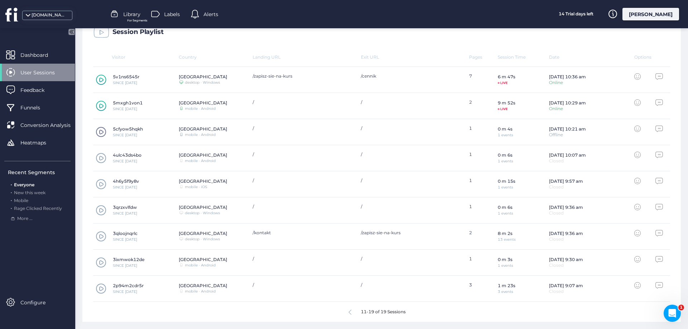
click at [102, 236] on span at bounding box center [101, 236] width 11 height 11
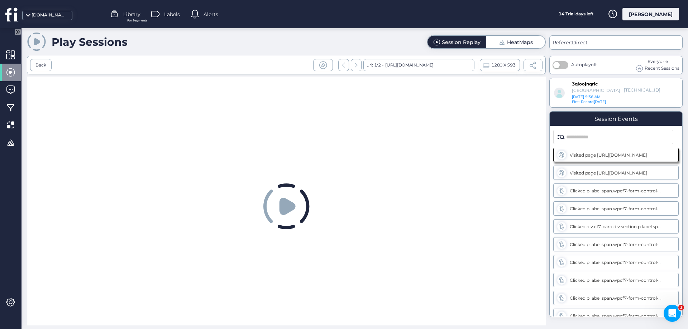
click at [286, 207] on icon at bounding box center [287, 206] width 16 height 17
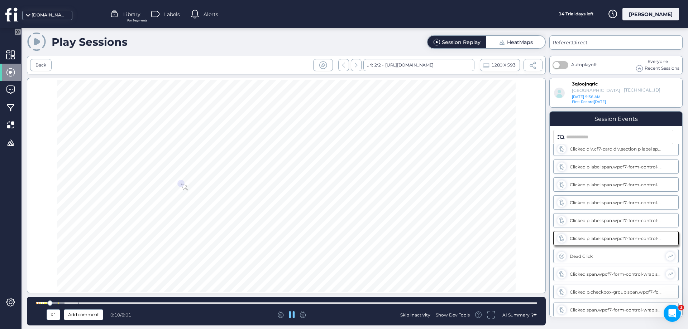
scroll to position [78, 0]
click at [105, 303] on div at bounding box center [286, 303] width 501 height 3
click at [135, 303] on div at bounding box center [286, 303] width 501 height 3
click at [161, 301] on div at bounding box center [286, 303] width 501 height 5
click at [188, 303] on div at bounding box center [286, 303] width 501 height 3
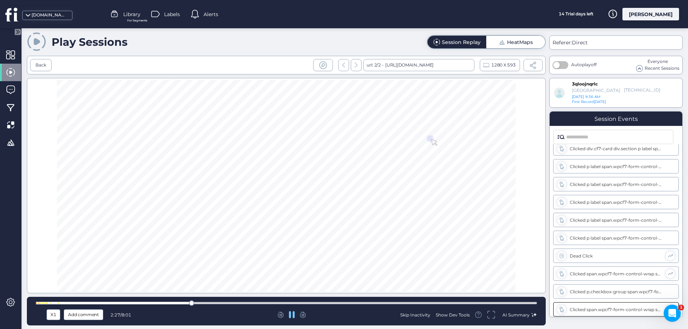
click at [211, 300] on div "X1 Add comment 2:27 / 8:01 Skip Inactivity Show Dev Tools AI Summary" at bounding box center [286, 311] width 519 height 29
click at [217, 302] on div at bounding box center [286, 303] width 501 height 5
click at [248, 303] on div at bounding box center [286, 303] width 501 height 3
click at [270, 302] on div at bounding box center [286, 303] width 501 height 3
click at [301, 302] on div at bounding box center [286, 303] width 501 height 5
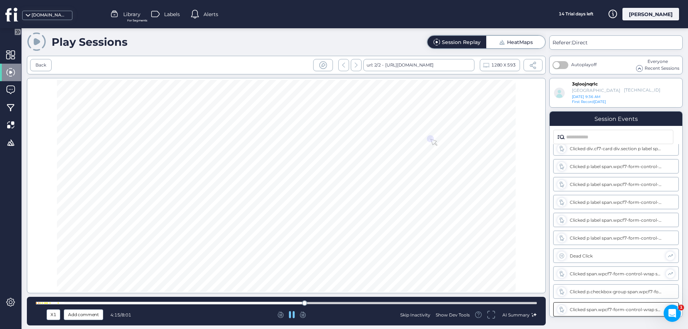
click at [322, 302] on div at bounding box center [286, 303] width 501 height 5
click at [360, 302] on div at bounding box center [286, 303] width 501 height 5
click at [399, 303] on div at bounding box center [286, 303] width 501 height 3
click at [435, 304] on div at bounding box center [286, 303] width 501 height 3
click at [468, 303] on div at bounding box center [286, 303] width 501 height 3
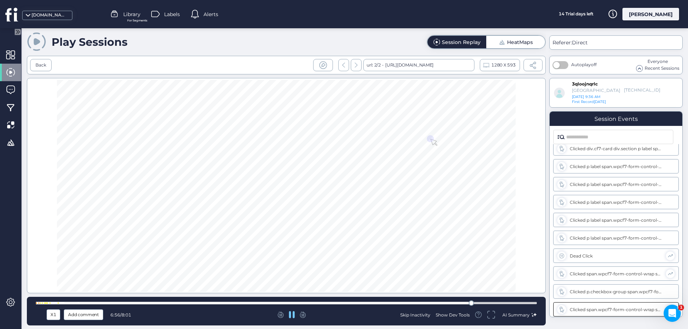
click at [486, 302] on div at bounding box center [286, 303] width 501 height 5
click at [507, 302] on div at bounding box center [286, 303] width 501 height 3
click at [524, 303] on div at bounding box center [286, 303] width 501 height 3
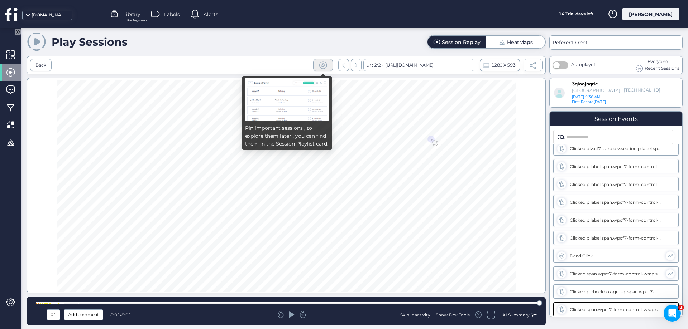
click at [322, 63] on span at bounding box center [322, 65] width 9 height 9
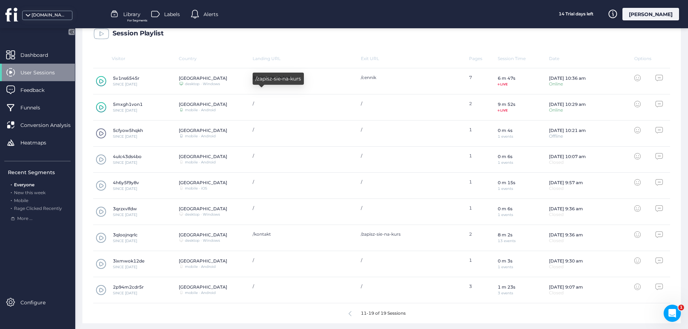
scroll to position [211, 0]
click at [102, 288] on span at bounding box center [101, 289] width 11 height 11
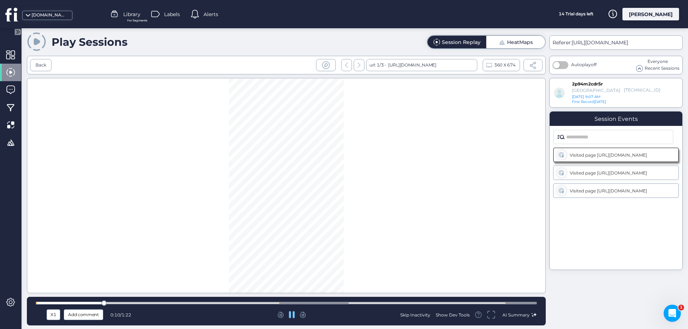
click at [125, 302] on div at bounding box center [286, 303] width 501 height 3
click at [165, 302] on div at bounding box center [286, 303] width 501 height 3
click at [196, 303] on div at bounding box center [286, 303] width 501 height 3
click at [237, 302] on div at bounding box center [286, 303] width 501 height 5
click at [263, 302] on div at bounding box center [286, 303] width 501 height 5
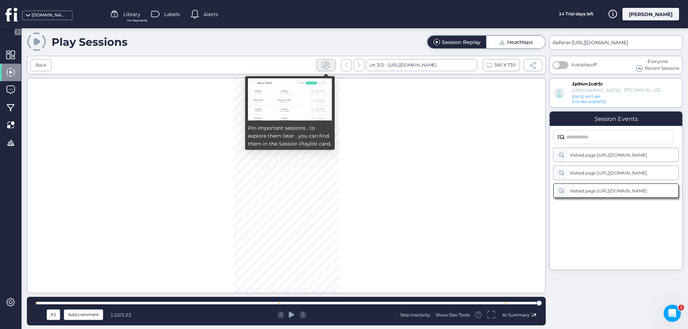
click at [327, 65] on span at bounding box center [325, 65] width 9 height 9
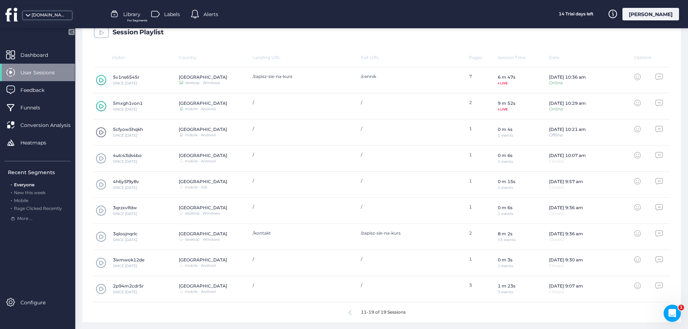
scroll to position [211, 0]
click at [348, 311] on icon at bounding box center [349, 312] width 3 height 5
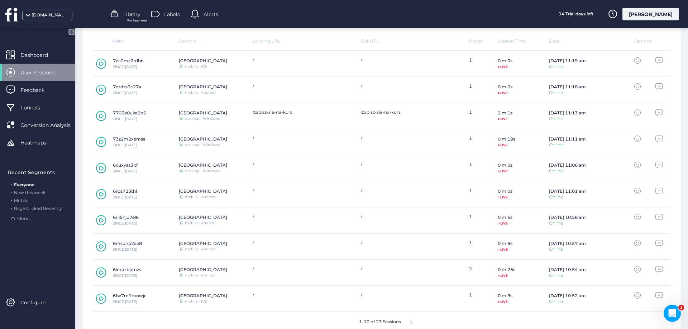
scroll to position [237, 0]
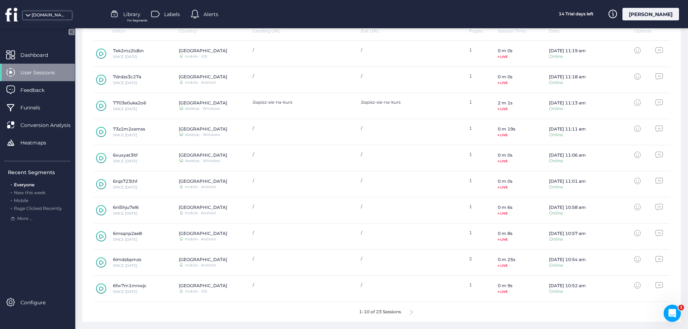
click at [411, 312] on icon at bounding box center [411, 312] width 3 height 5
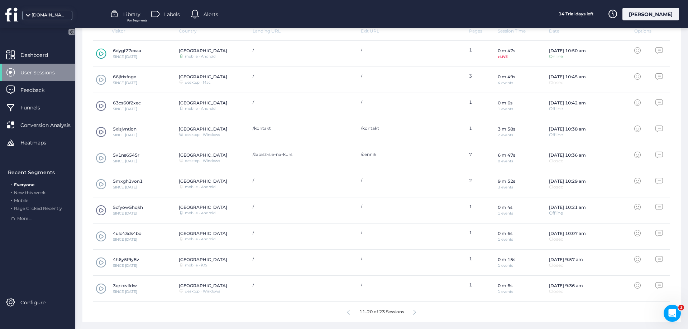
click at [246, 260] on div "Poland mobile · iOS" at bounding box center [216, 262] width 74 height 13
click at [99, 183] on span at bounding box center [101, 184] width 11 height 11
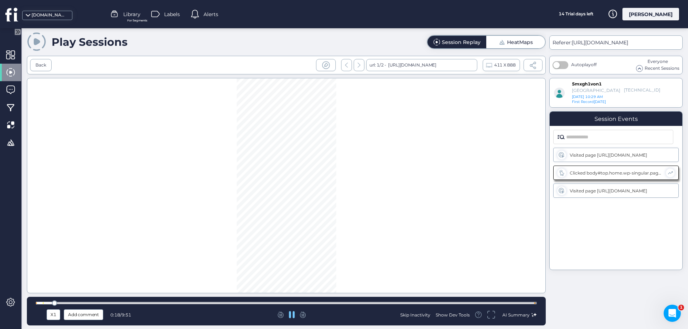
click at [61, 303] on div at bounding box center [286, 303] width 501 height 3
click at [76, 303] on div at bounding box center [286, 303] width 501 height 3
click at [103, 302] on div at bounding box center [286, 303] width 501 height 5
click at [130, 303] on div at bounding box center [286, 303] width 501 height 3
click at [164, 303] on div at bounding box center [286, 303] width 501 height 3
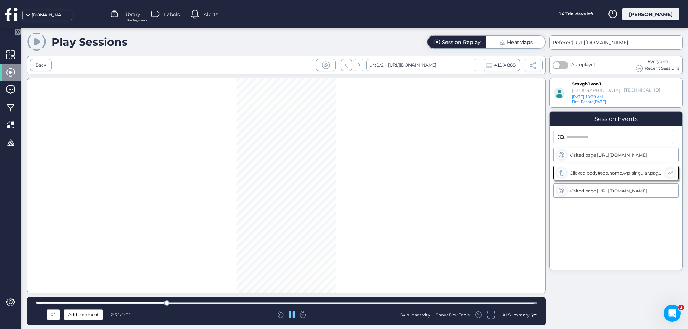
click at [197, 302] on div at bounding box center [286, 303] width 501 height 3
click at [228, 303] on div at bounding box center [286, 303] width 501 height 3
click at [252, 303] on div at bounding box center [286, 303] width 501 height 3
click at [273, 303] on div at bounding box center [286, 303] width 501 height 3
click at [302, 303] on div at bounding box center [286, 303] width 501 height 3
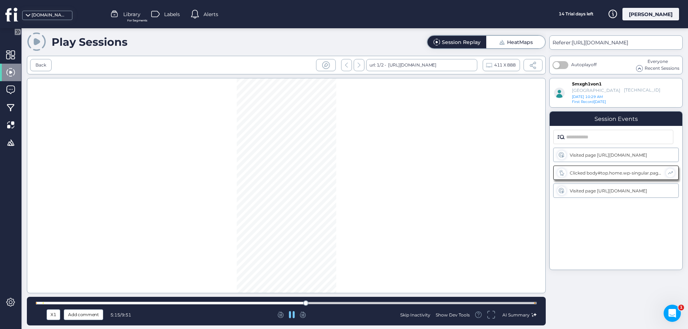
click at [329, 304] on div at bounding box center [286, 303] width 501 height 3
click at [349, 302] on div at bounding box center [286, 303] width 501 height 3
click at [375, 303] on div at bounding box center [286, 303] width 501 height 3
click at [401, 303] on div at bounding box center [286, 303] width 501 height 3
click at [426, 302] on div at bounding box center [286, 303] width 501 height 3
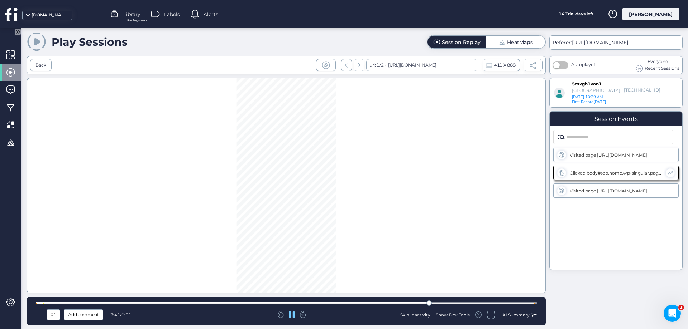
click at [458, 303] on div at bounding box center [286, 303] width 501 height 3
click at [480, 302] on div at bounding box center [286, 303] width 501 height 3
click at [512, 304] on div at bounding box center [286, 303] width 501 height 3
click at [530, 302] on div at bounding box center [286, 303] width 501 height 3
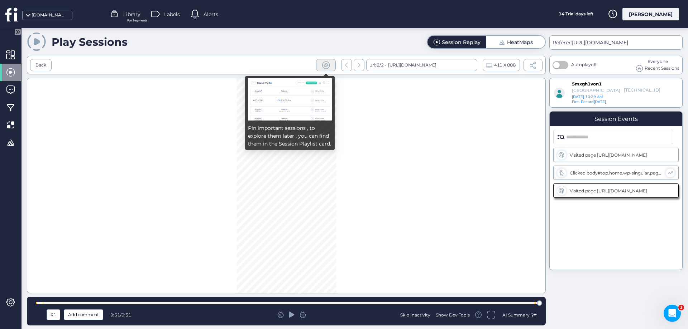
click at [331, 64] on div at bounding box center [326, 65] width 20 height 12
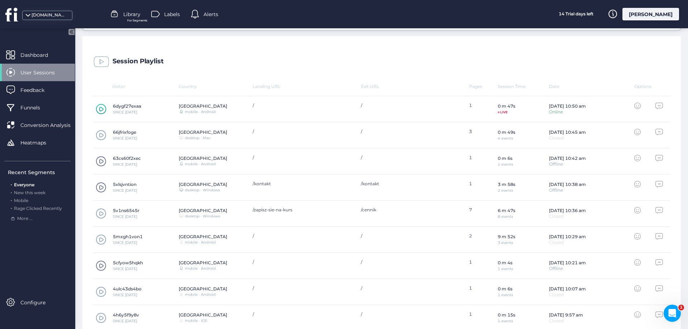
scroll to position [193, 0]
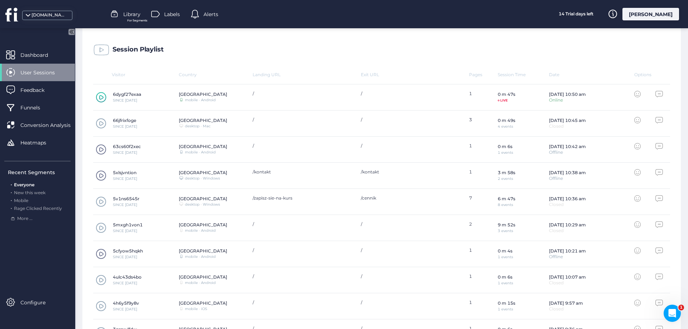
click at [100, 123] on span at bounding box center [101, 123] width 11 height 11
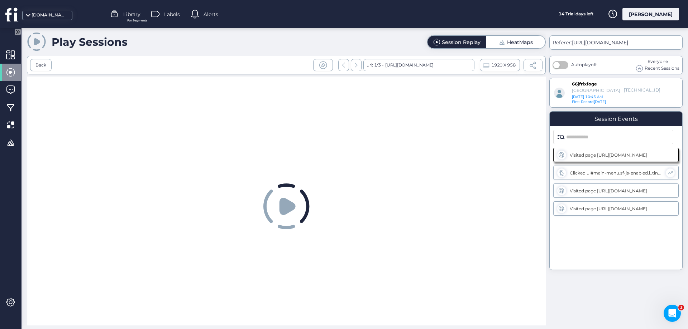
click at [284, 205] on icon at bounding box center [287, 206] width 16 height 17
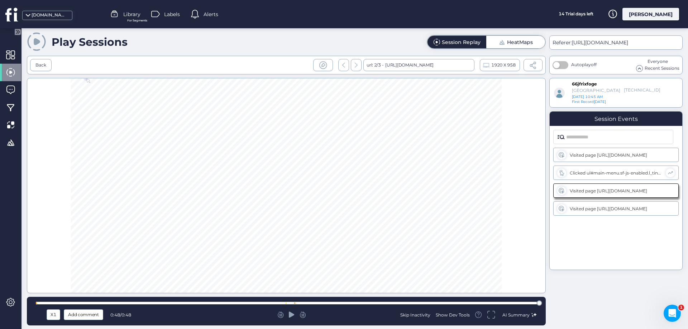
click at [291, 316] on icon at bounding box center [292, 315] width 6 height 6
click at [577, 206] on div "Visited page https://katarina.pl/?gad_source=1&gad_campaignid=22971813552&gbrai…" at bounding box center [615, 209] width 125 height 14
click at [588, 207] on div "Visited page https://katarina.pl/?gad_source=1&gad_campaignid=22971813552&gbrai…" at bounding box center [615, 208] width 93 height 5
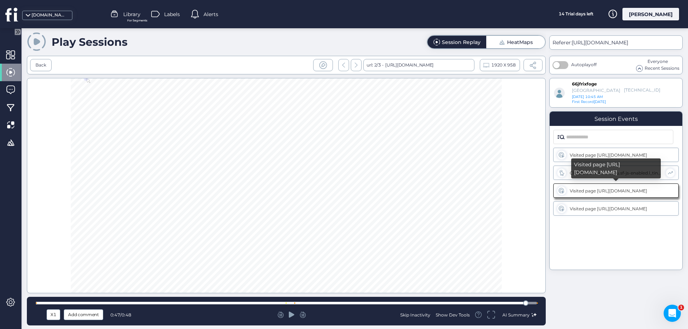
click at [573, 191] on div "Visited page https://katarina.pl/kurs-niemieckiego-online/" at bounding box center [615, 190] width 93 height 5
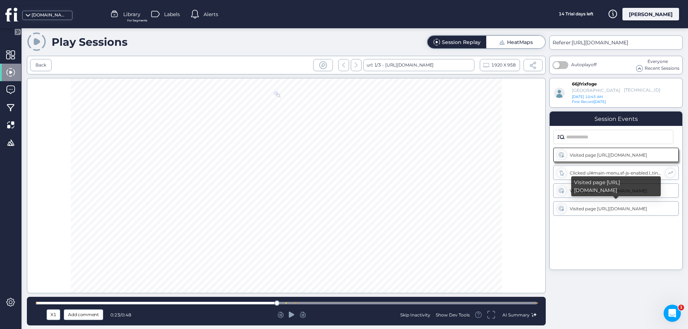
click at [578, 193] on div "Visited page https://katarina.pl/?gad_source=1&gad_campaignid=22971813552&gbrai…" at bounding box center [616, 187] width 90 height 20
click at [563, 190] on icon at bounding box center [561, 191] width 6 height 6
click at [289, 317] on icon at bounding box center [292, 315] width 6 height 6
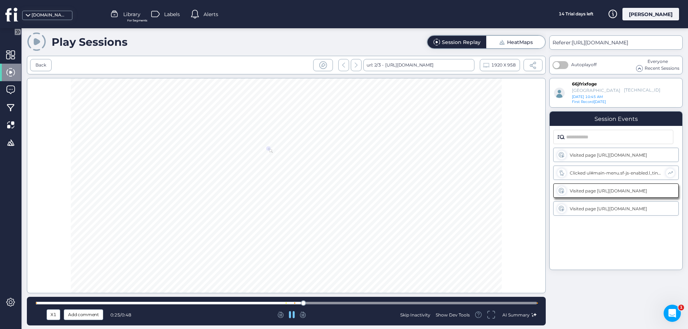
click at [519, 304] on div at bounding box center [286, 303] width 501 height 3
click at [323, 66] on span at bounding box center [322, 65] width 9 height 9
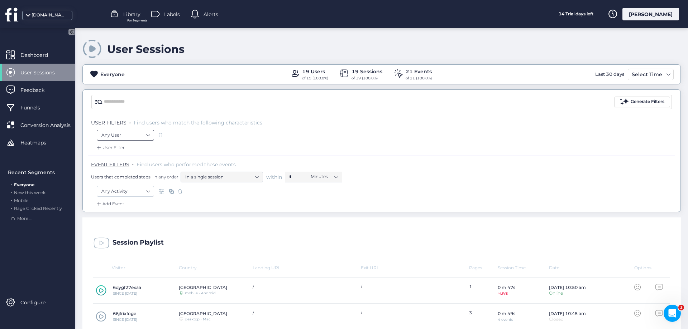
click at [121, 131] on nz-select-item "Any User" at bounding box center [125, 135] width 48 height 11
click at [405, 131] on div "Any User" at bounding box center [381, 136] width 569 height 12
click at [655, 73] on div "Select Time" at bounding box center [647, 74] width 34 height 9
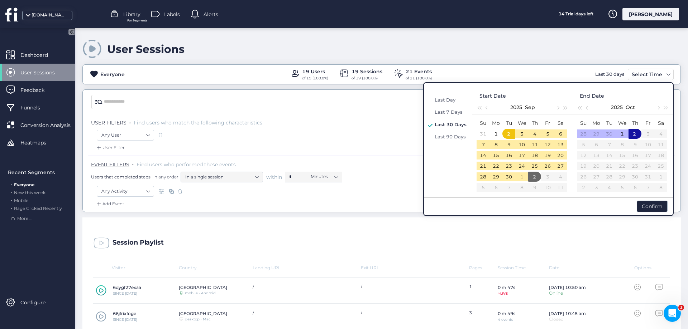
click at [510, 57] on div "User Sessions" at bounding box center [381, 49] width 598 height 20
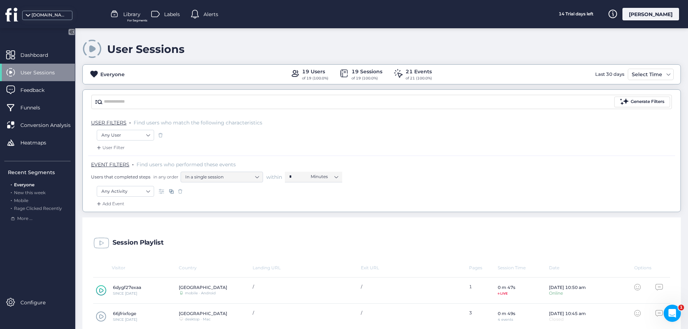
click at [94, 72] on span at bounding box center [94, 74] width 9 height 9
click at [115, 74] on div "Everyone" at bounding box center [112, 75] width 24 height 8
click at [656, 71] on div "Select Time" at bounding box center [647, 74] width 34 height 9
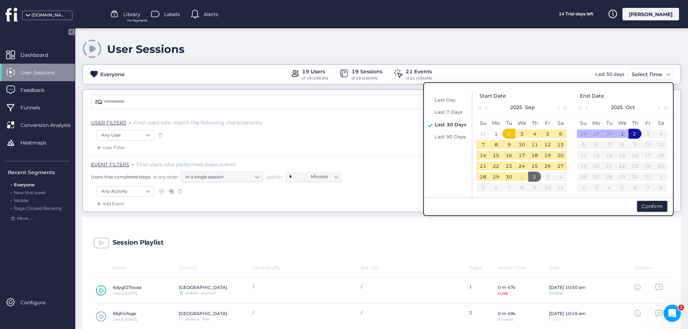
click at [536, 51] on div "User Sessions" at bounding box center [381, 49] width 598 height 20
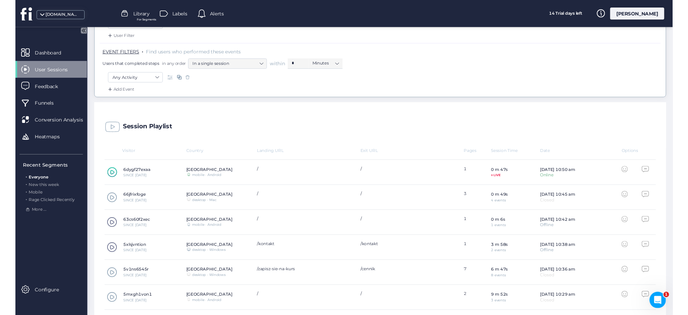
scroll to position [116, 0]
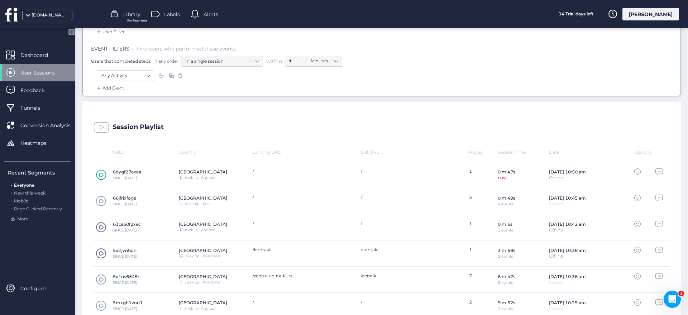
click at [30, 70] on span "User Sessions" at bounding box center [42, 73] width 45 height 8
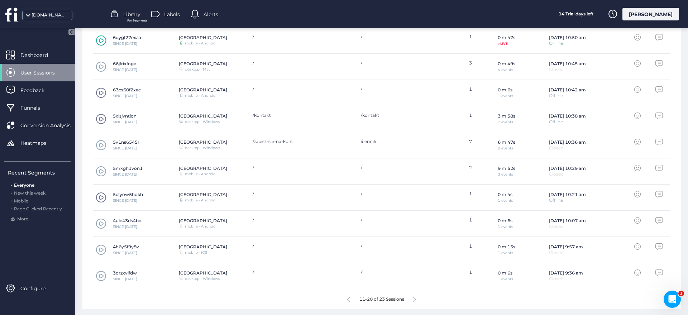
scroll to position [252, 0]
click at [101, 116] on span at bounding box center [101, 117] width 11 height 11
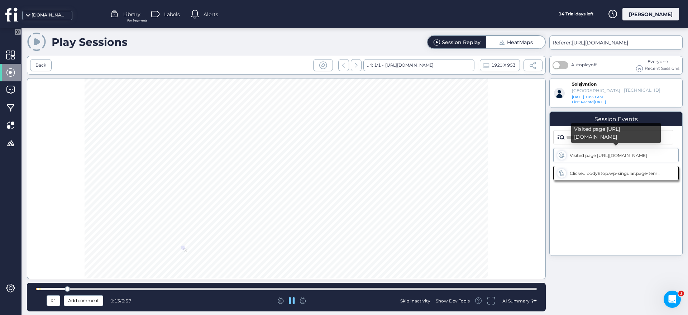
click at [598, 154] on div "Visited page https://katarina.pl/kontakt/" at bounding box center [615, 155] width 93 height 5
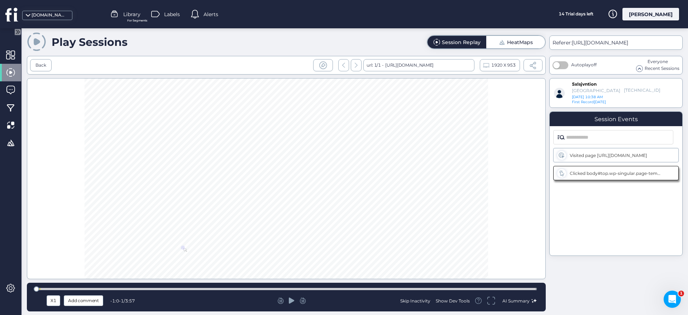
click at [289, 300] on icon at bounding box center [292, 300] width 6 height 6
click at [77, 288] on div at bounding box center [286, 289] width 501 height 3
click at [156, 287] on div at bounding box center [286, 288] width 501 height 5
click at [221, 289] on div at bounding box center [286, 289] width 501 height 3
click at [275, 291] on div at bounding box center [286, 288] width 501 height 5
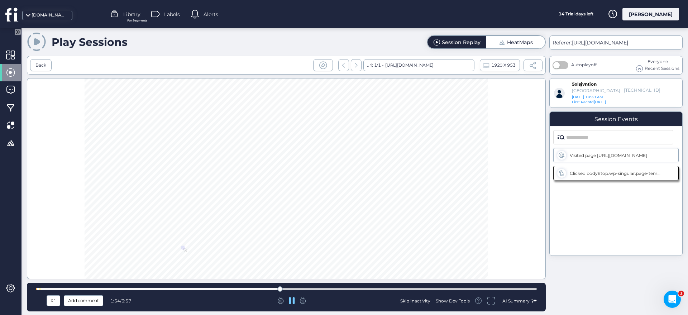
click at [339, 288] on div at bounding box center [286, 289] width 501 height 3
click at [409, 287] on div at bounding box center [286, 288] width 501 height 5
click at [451, 287] on div at bounding box center [286, 288] width 501 height 5
click at [480, 287] on div at bounding box center [286, 288] width 501 height 5
click at [506, 287] on div at bounding box center [286, 288] width 501 height 5
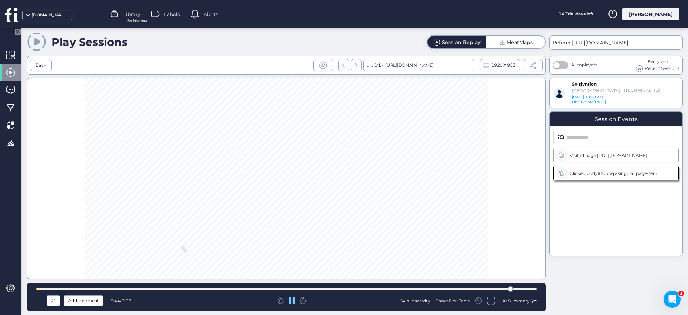
click at [528, 288] on div at bounding box center [286, 289] width 501 height 3
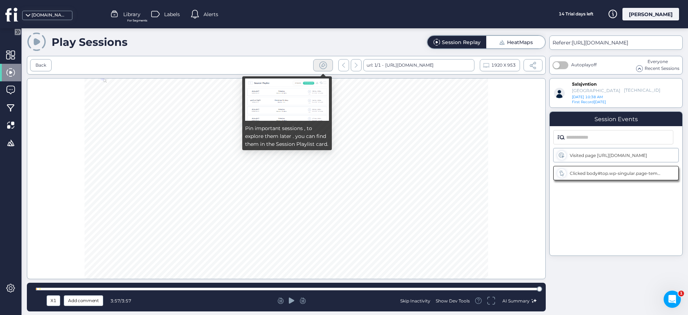
click at [322, 64] on span at bounding box center [322, 65] width 9 height 9
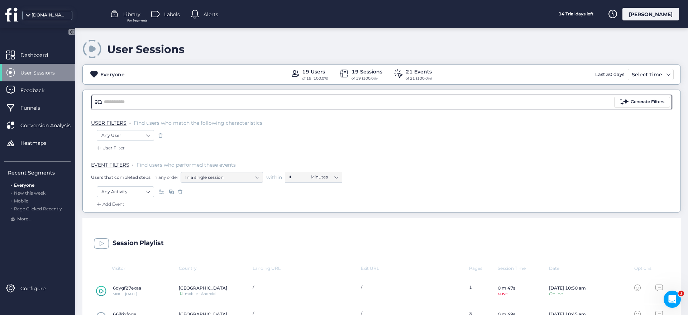
click at [213, 103] on input "text" at bounding box center [358, 102] width 509 height 11
type input "***"
drag, startPoint x: 496, startPoint y: 184, endPoint x: 485, endPoint y: 186, distance: 11.2
click at [497, 184] on div "EVENT FILTERS . Find users who performed these events Users that completed step…" at bounding box center [381, 171] width 587 height 30
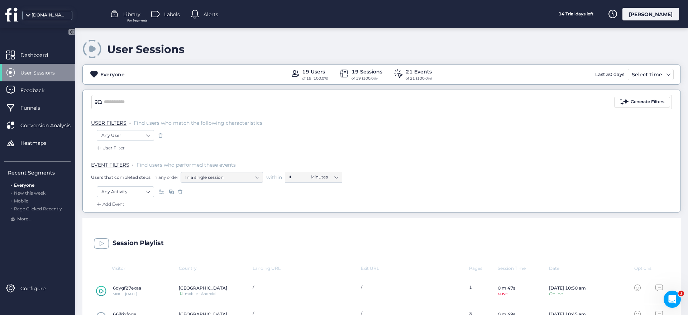
click at [174, 11] on span "Labels" at bounding box center [172, 14] width 16 height 8
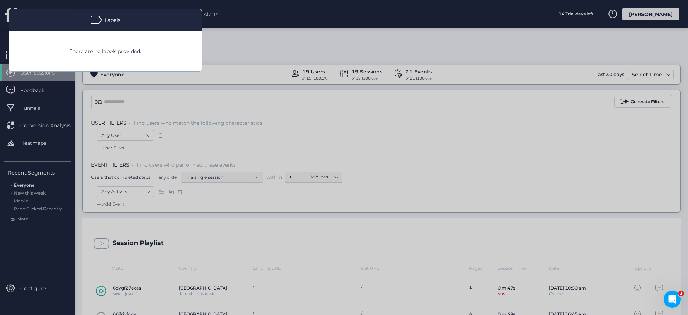
click at [308, 8] on div at bounding box center [344, 157] width 688 height 315
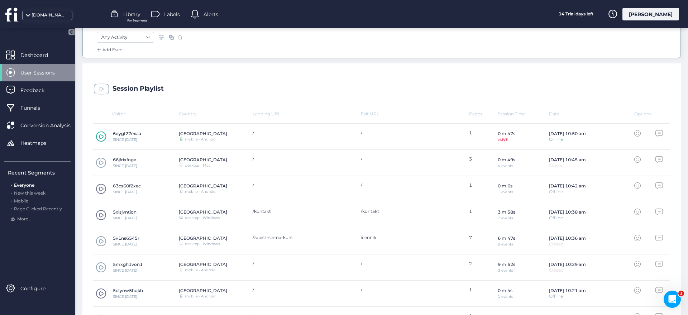
scroll to position [155, 0]
click at [101, 90] on span at bounding box center [101, 89] width 16 height 16
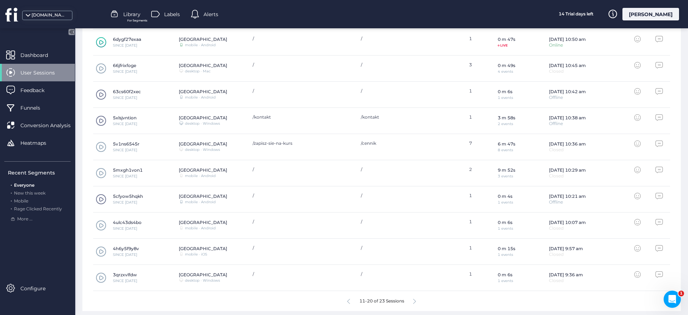
scroll to position [252, 0]
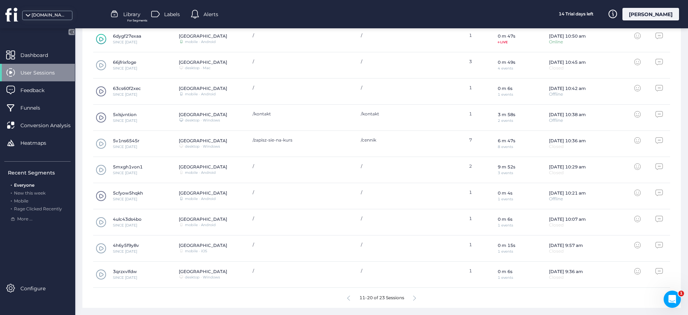
click at [414, 299] on icon at bounding box center [414, 297] width 3 height 5
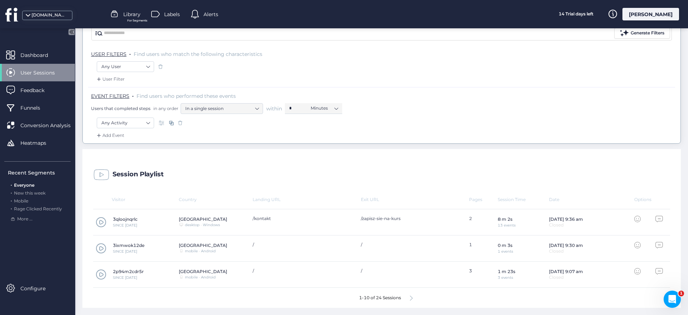
scroll to position [69, 0]
click at [103, 249] on span at bounding box center [101, 248] width 11 height 11
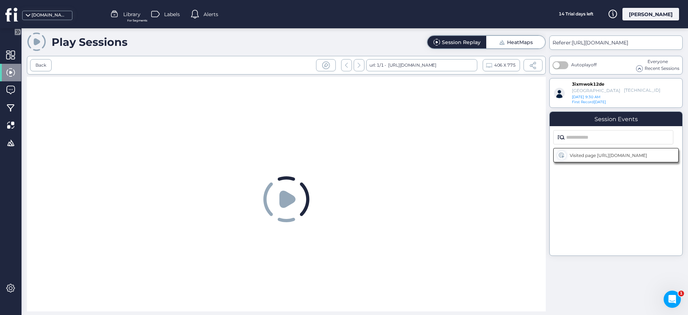
click at [289, 197] on icon at bounding box center [287, 199] width 16 height 17
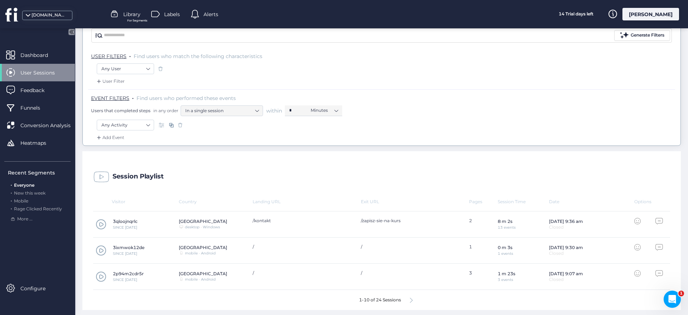
scroll to position [69, 0]
click at [102, 273] on span at bounding box center [101, 274] width 11 height 11
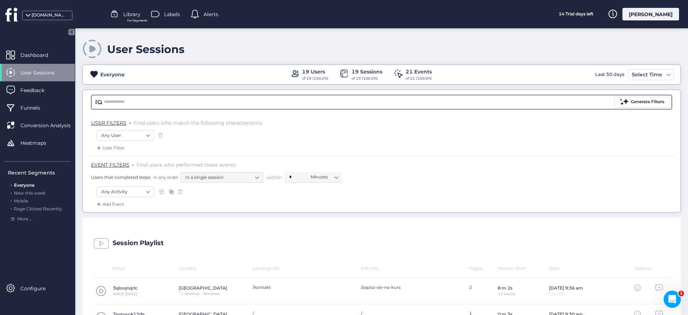
click at [523, 104] on input "text" at bounding box center [358, 102] width 509 height 11
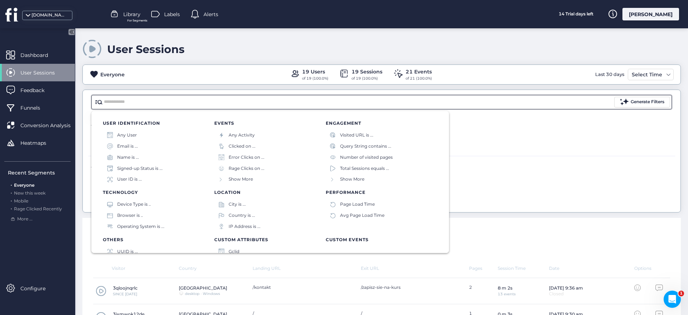
click at [516, 144] on div "Any User" at bounding box center [381, 137] width 569 height 14
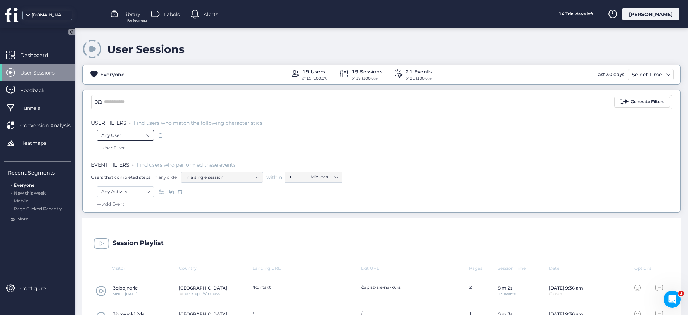
click at [125, 134] on nz-select-item "Any User" at bounding box center [125, 135] width 48 height 11
type input "***"
click at [555, 154] on div "User Filter" at bounding box center [381, 149] width 587 height 11
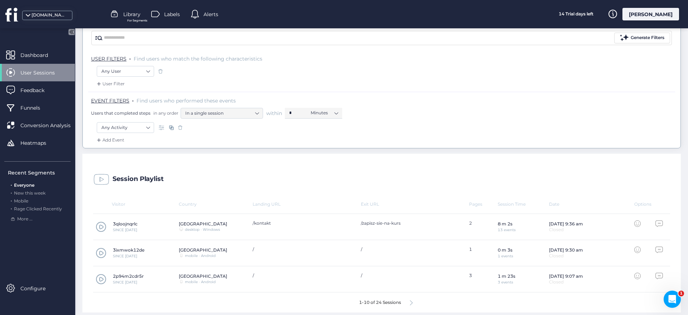
scroll to position [69, 0]
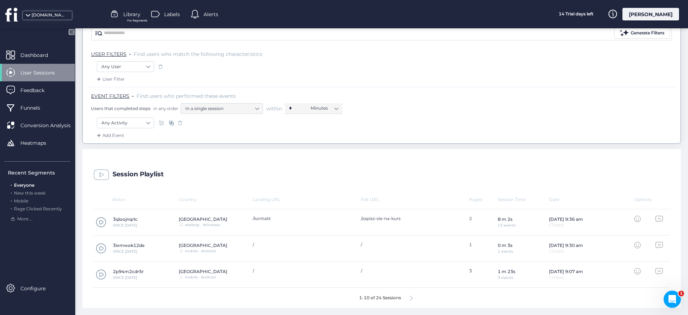
click at [644, 197] on div "Options" at bounding box center [648, 199] width 29 height 5
click at [638, 218] on icon at bounding box center [637, 219] width 6 height 6
click at [657, 219] on icon at bounding box center [659, 219] width 8 height 6
click at [412, 299] on icon at bounding box center [411, 297] width 3 height 5
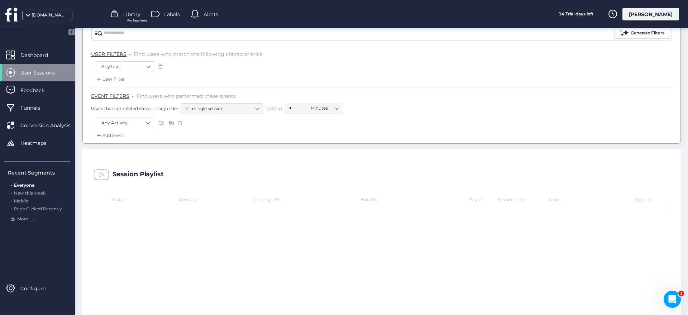
scroll to position [0, 0]
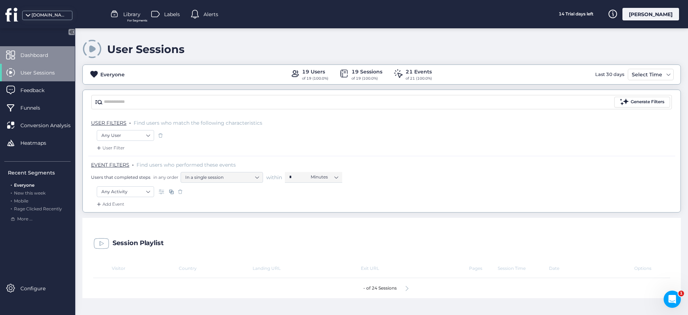
click at [24, 51] on span "Dashboard" at bounding box center [39, 55] width 38 height 8
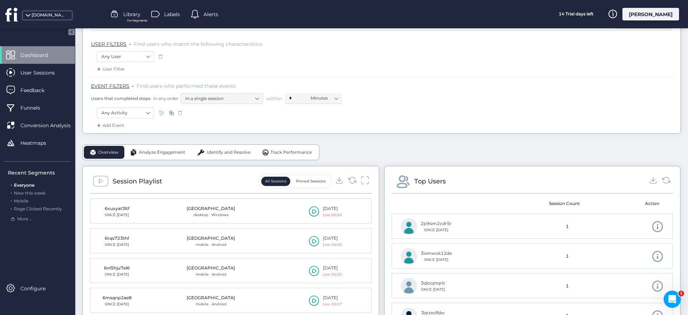
scroll to position [77, 0]
click at [297, 185] on button "Pinned Sessions" at bounding box center [311, 182] width 38 height 9
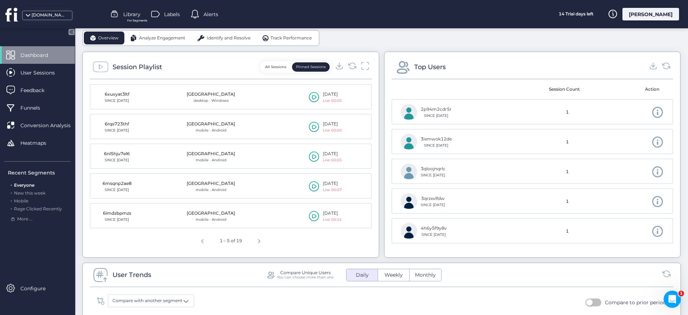
scroll to position [193, 0]
click at [351, 64] on icon at bounding box center [352, 66] width 10 height 10
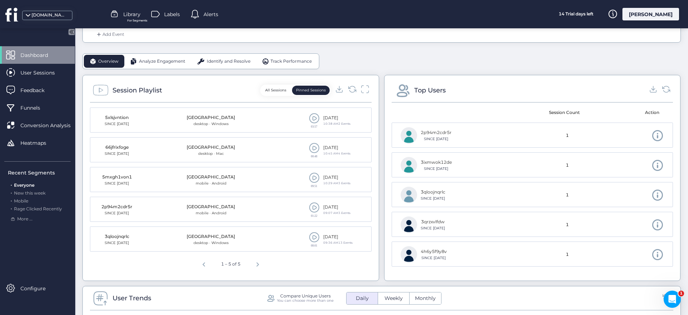
scroll to position [153, 0]
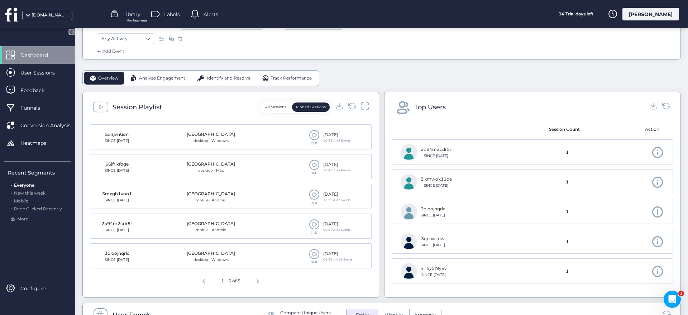
click at [316, 166] on span at bounding box center [314, 164] width 11 height 11
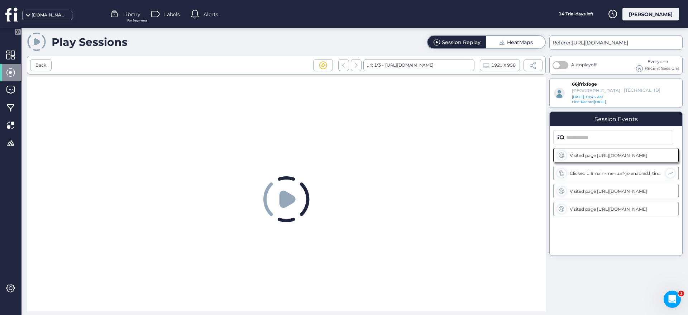
click at [288, 198] on icon at bounding box center [287, 199] width 16 height 17
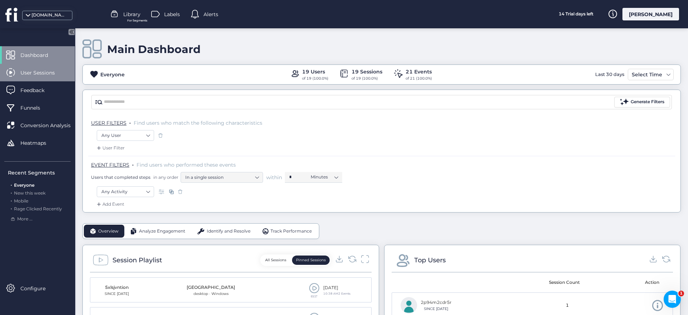
click at [43, 73] on span "User Sessions" at bounding box center [42, 73] width 45 height 8
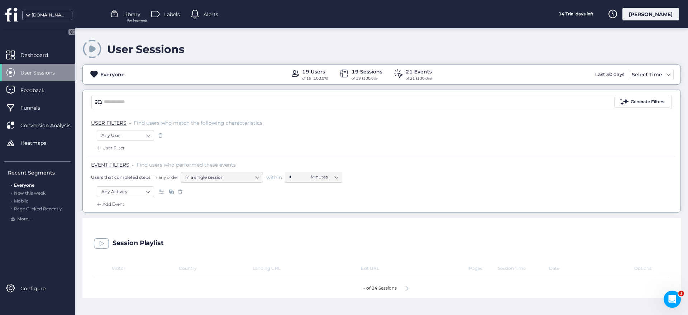
click at [406, 288] on div "- of 24 Sessions" at bounding box center [381, 288] width 577 height 20
click at [408, 287] on icon at bounding box center [406, 288] width 3 height 5
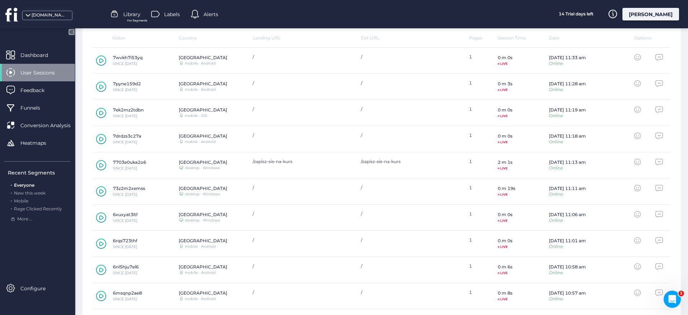
scroll to position [252, 0]
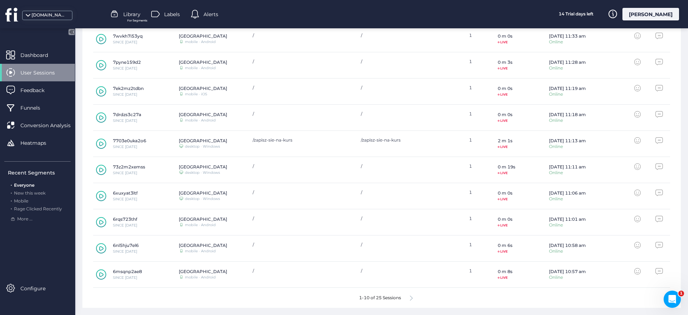
click at [101, 144] on icon at bounding box center [101, 143] width 10 height 11
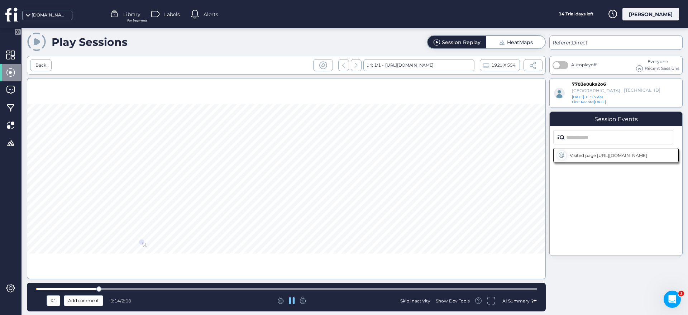
click at [116, 287] on div at bounding box center [286, 288] width 501 height 5
click at [158, 288] on div at bounding box center [286, 289] width 501 height 3
click at [189, 288] on div at bounding box center [286, 289] width 501 height 3
click at [227, 288] on div at bounding box center [286, 289] width 501 height 3
click at [248, 288] on div at bounding box center [286, 289] width 501 height 3
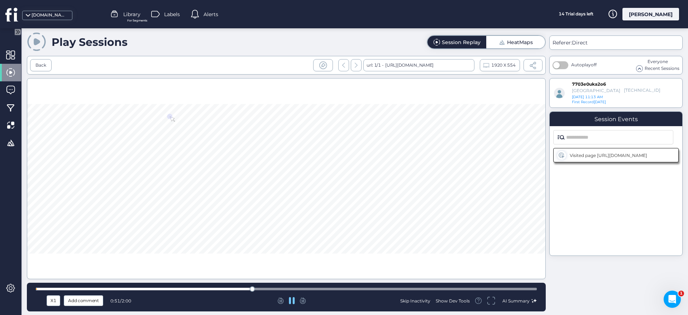
click at [270, 287] on div at bounding box center [286, 288] width 501 height 5
click at [294, 285] on div "X1 Add comment 0:56 / 2:00 Skip Inactivity Show Dev Tools AI Summary" at bounding box center [286, 297] width 519 height 29
click at [301, 288] on div at bounding box center [286, 289] width 501 height 3
click at [330, 287] on div at bounding box center [286, 288] width 501 height 5
click at [354, 288] on div at bounding box center [286, 289] width 501 height 3
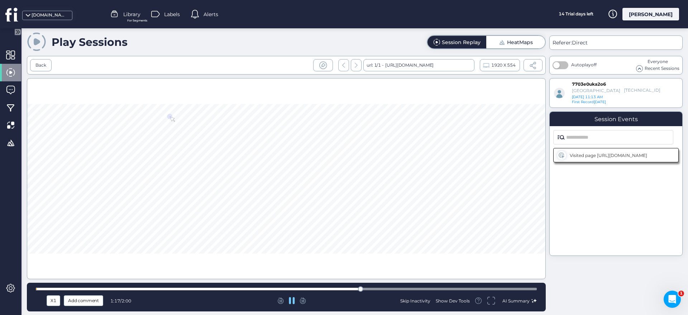
click at [381, 289] on div at bounding box center [286, 289] width 501 height 3
click at [405, 289] on div at bounding box center [286, 289] width 501 height 3
click at [428, 287] on div at bounding box center [286, 288] width 501 height 5
click at [454, 288] on div at bounding box center [286, 289] width 501 height 3
click at [481, 288] on div at bounding box center [286, 289] width 501 height 3
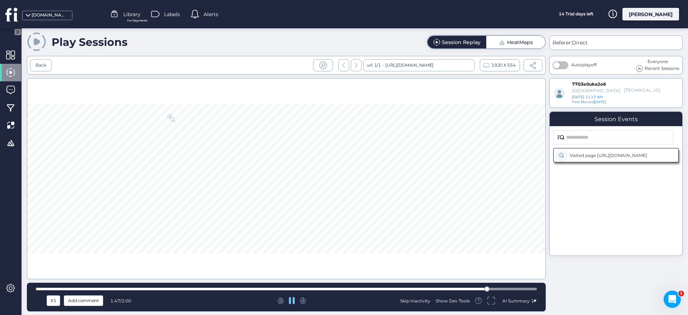
click at [515, 288] on div at bounding box center [286, 289] width 501 height 3
click at [531, 288] on div at bounding box center [286, 289] width 501 height 3
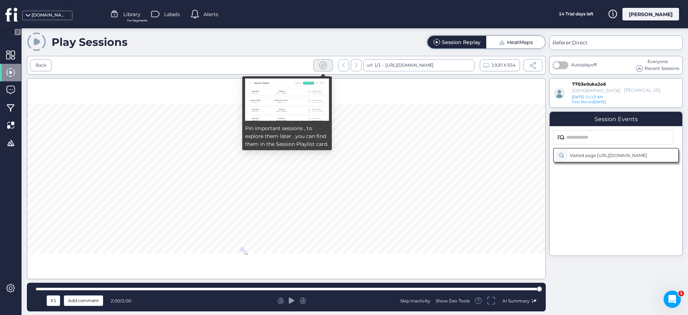
click at [320, 63] on span at bounding box center [322, 65] width 9 height 9
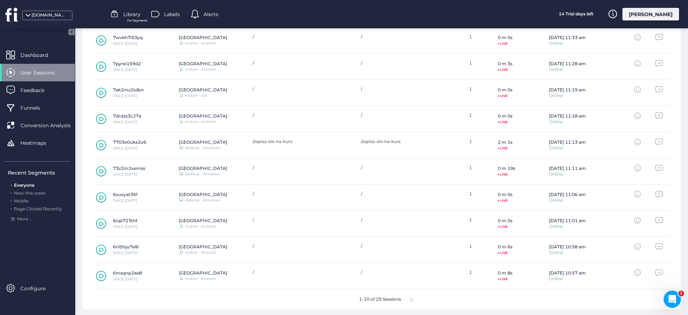
scroll to position [252, 0]
click at [411, 297] on icon at bounding box center [411, 297] width 3 height 5
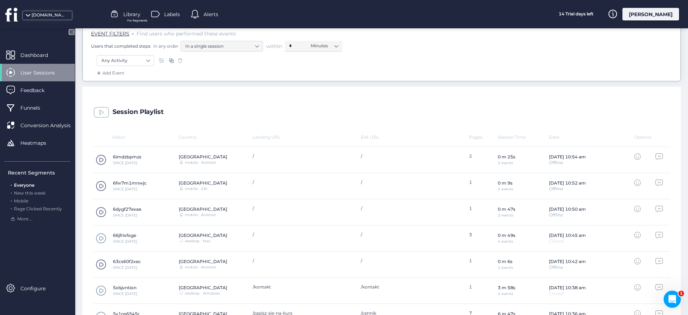
scroll to position [121, 0]
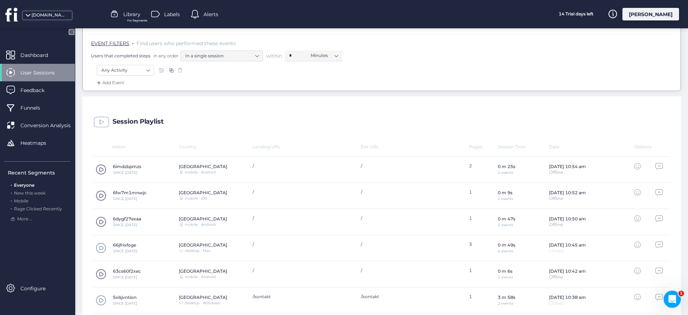
click at [101, 169] on span at bounding box center [101, 169] width 11 height 11
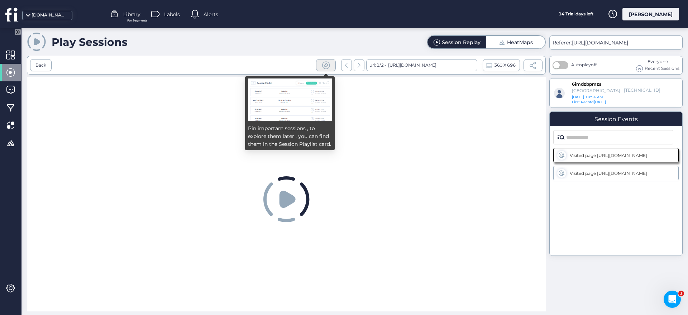
click at [325, 65] on span at bounding box center [325, 65] width 9 height 9
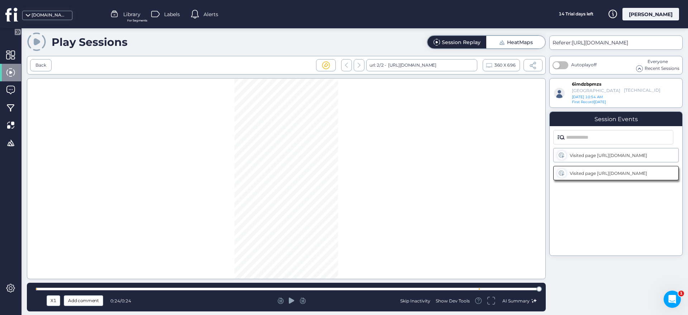
click at [464, 290] on div at bounding box center [286, 288] width 501 height 5
click at [289, 302] on icon at bounding box center [292, 300] width 6 height 7
click at [454, 289] on div at bounding box center [286, 289] width 501 height 3
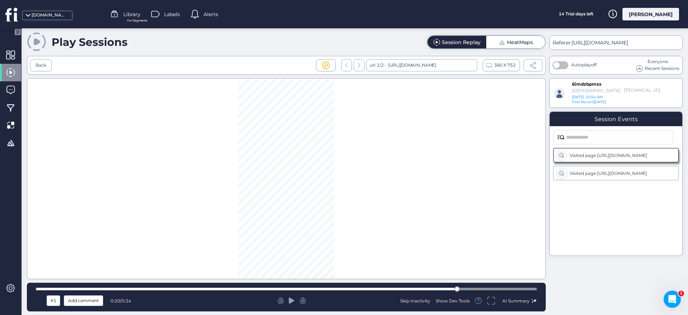
click at [290, 300] on icon at bounding box center [292, 300] width 6 height 6
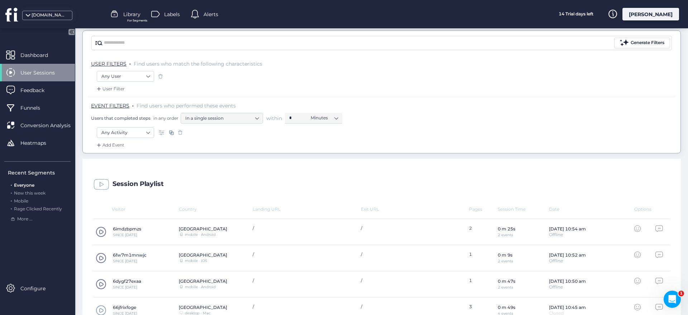
scroll to position [58, 0]
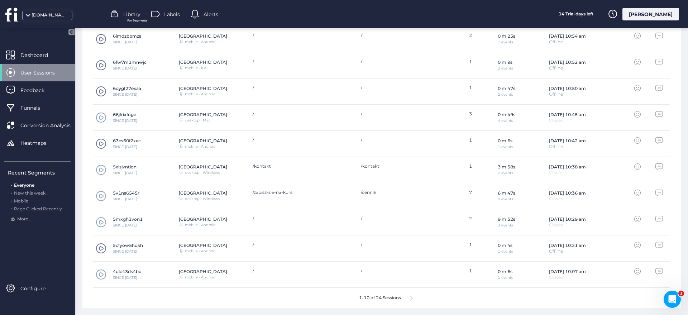
click at [412, 298] on icon at bounding box center [411, 297] width 3 height 5
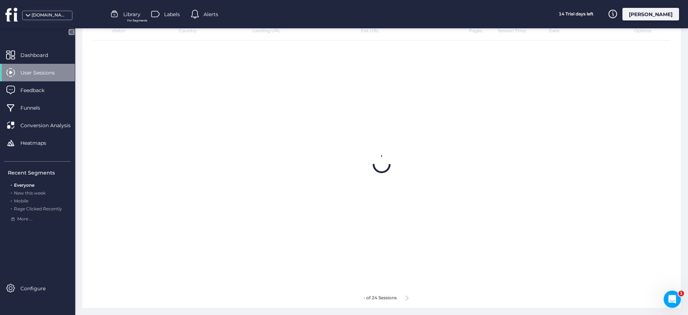
scroll to position [121, 0]
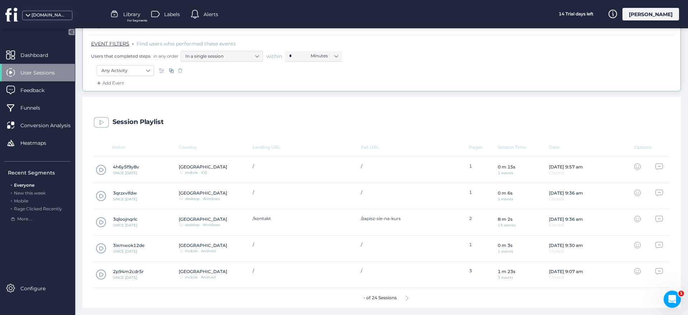
click at [406, 297] on icon at bounding box center [406, 297] width 3 height 5
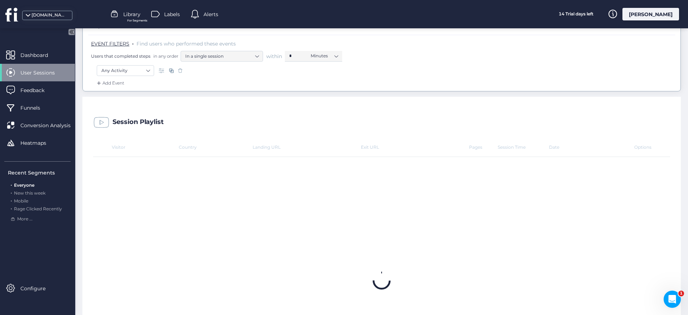
scroll to position [0, 0]
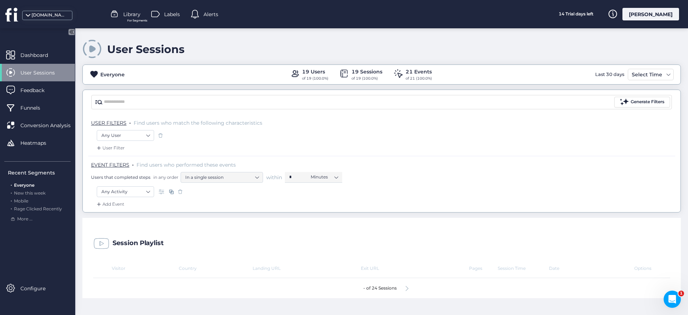
click at [404, 286] on div "- of 24 Sessions" at bounding box center [381, 288] width 577 height 20
click at [404, 288] on div "- of 24 Sessions" at bounding box center [381, 288] width 577 height 20
click at [408, 287] on icon at bounding box center [406, 288] width 3 height 5
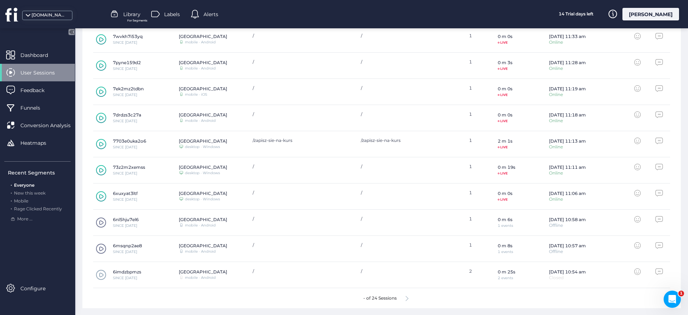
scroll to position [252, 0]
click at [409, 298] on div "- of 24 Sessions" at bounding box center [381, 298] width 577 height 20
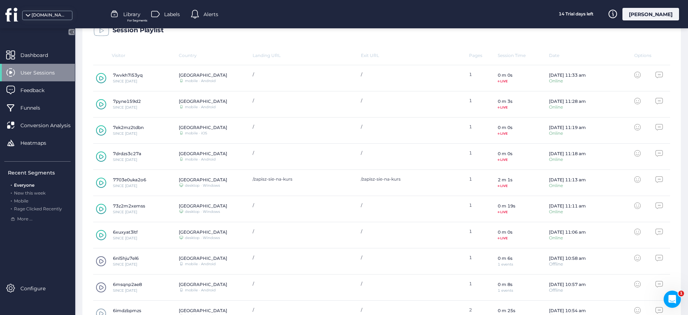
scroll to position [213, 0]
click at [27, 57] on span "Dashboard" at bounding box center [39, 55] width 38 height 8
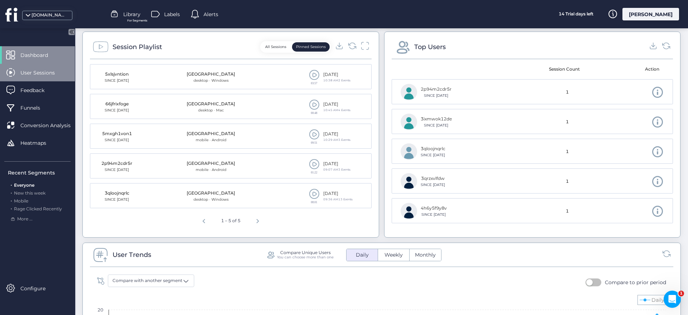
click at [28, 69] on span "User Sessions" at bounding box center [42, 73] width 45 height 8
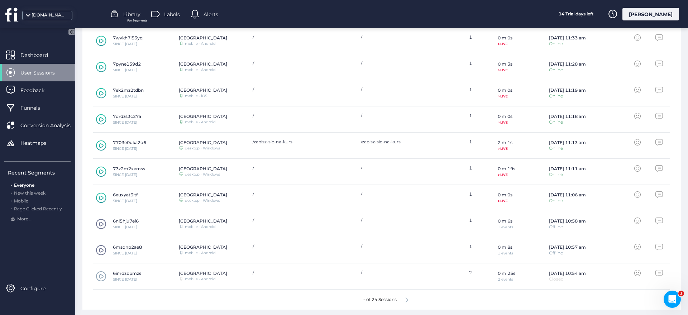
scroll to position [252, 0]
click at [657, 12] on div "[PERSON_NAME]" at bounding box center [650, 14] width 57 height 13
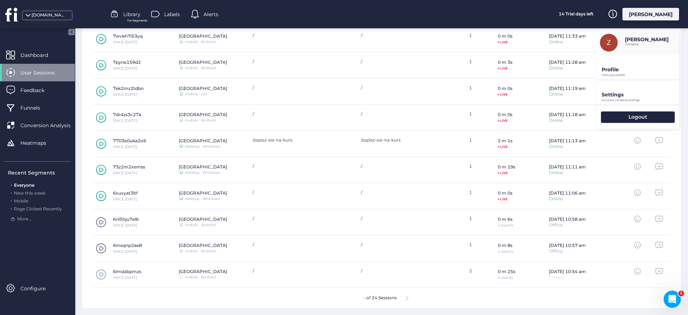
click at [608, 93] on p "Settings" at bounding box center [639, 94] width 77 height 6
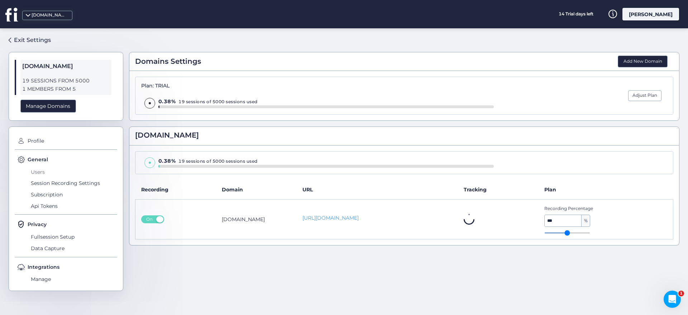
click at [39, 172] on span "Users" at bounding box center [73, 171] width 88 height 11
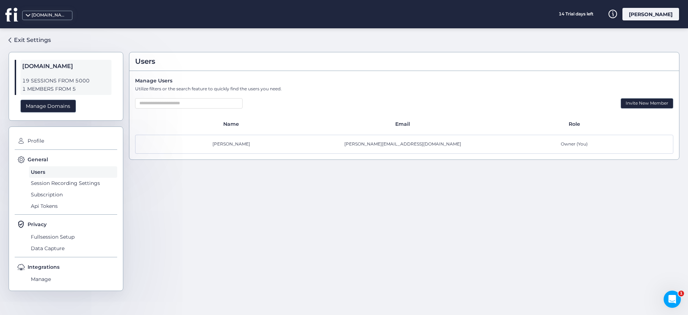
click at [65, 81] on span "19 SESSIONS FROM 5000" at bounding box center [65, 81] width 87 height 8
click at [12, 39] on link "Exit Settings" at bounding box center [30, 40] width 42 height 12
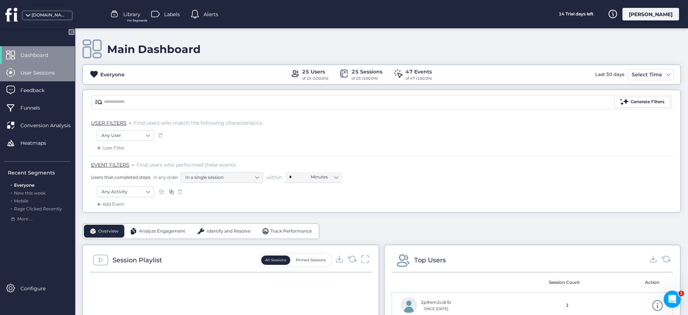
click at [38, 73] on span "User Sessions" at bounding box center [42, 73] width 45 height 8
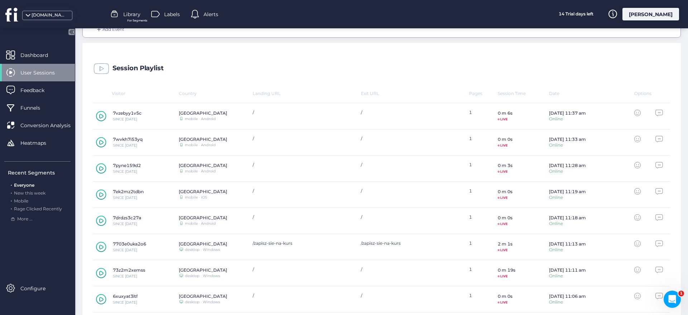
scroll to position [174, 0]
click at [100, 245] on icon at bounding box center [101, 247] width 4 height 5
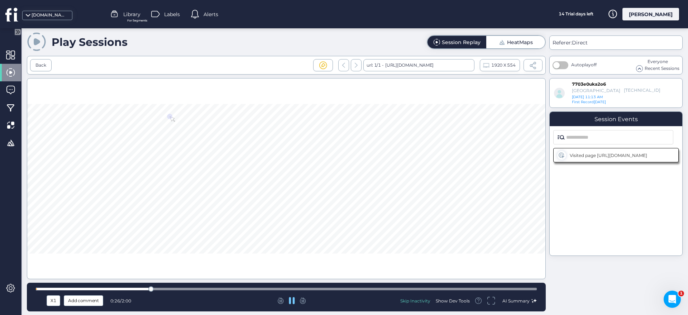
click at [172, 290] on div at bounding box center [286, 288] width 501 height 5
click at [215, 288] on div at bounding box center [286, 289] width 501 height 3
click at [247, 287] on div at bounding box center [286, 288] width 501 height 5
click at [279, 287] on div at bounding box center [286, 288] width 501 height 5
click at [320, 287] on div at bounding box center [286, 288] width 501 height 5
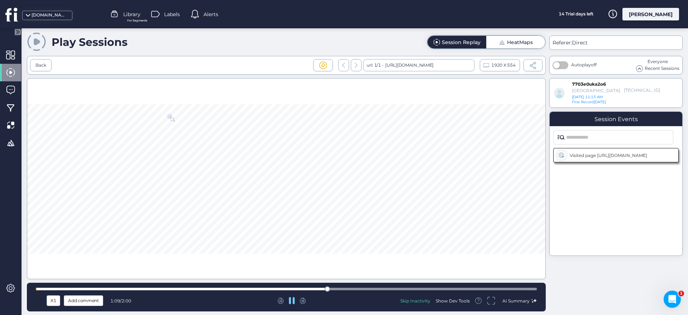
click at [357, 288] on div at bounding box center [286, 289] width 501 height 3
click at [383, 288] on div at bounding box center [286, 289] width 501 height 3
click at [414, 287] on div at bounding box center [286, 288] width 501 height 5
click at [446, 289] on div at bounding box center [286, 289] width 501 height 3
click at [477, 289] on div at bounding box center [286, 289] width 501 height 3
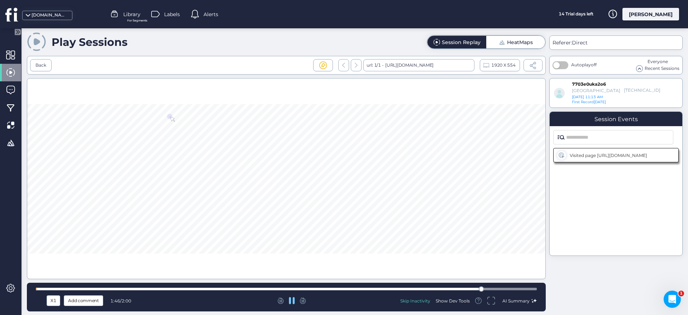
click at [499, 288] on div at bounding box center [286, 289] width 501 height 3
click at [525, 288] on div at bounding box center [286, 289] width 501 height 3
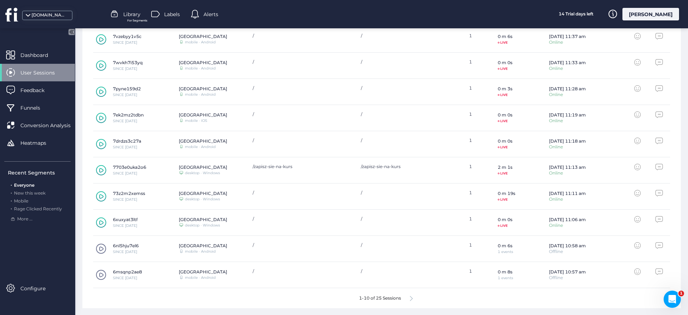
scroll to position [252, 0]
click at [413, 299] on icon at bounding box center [411, 297] width 3 height 5
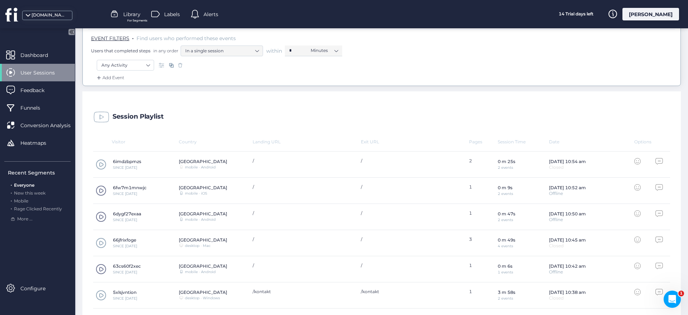
scroll to position [121, 0]
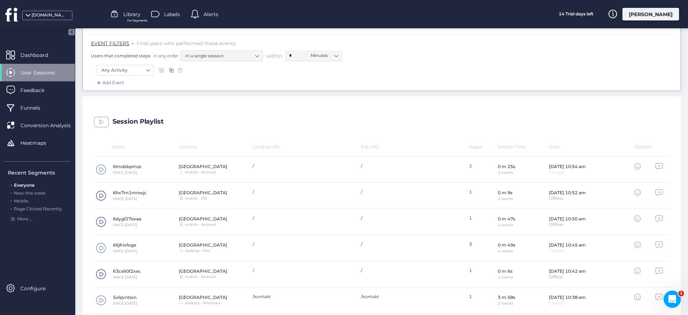
click at [100, 221] on span at bounding box center [101, 221] width 11 height 11
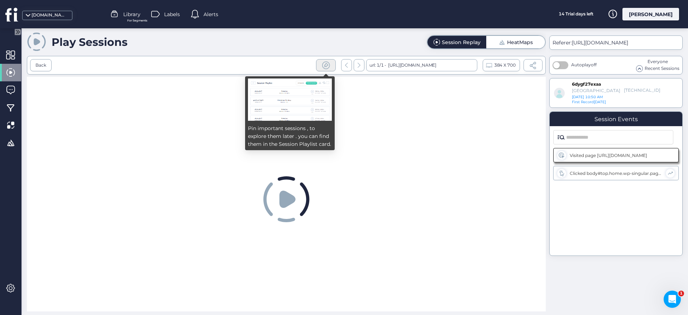
click at [325, 62] on span at bounding box center [325, 65] width 9 height 9
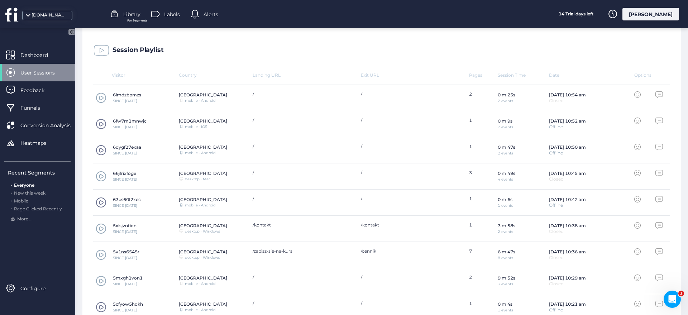
scroll to position [193, 0]
